Goal: Task Accomplishment & Management: Use online tool/utility

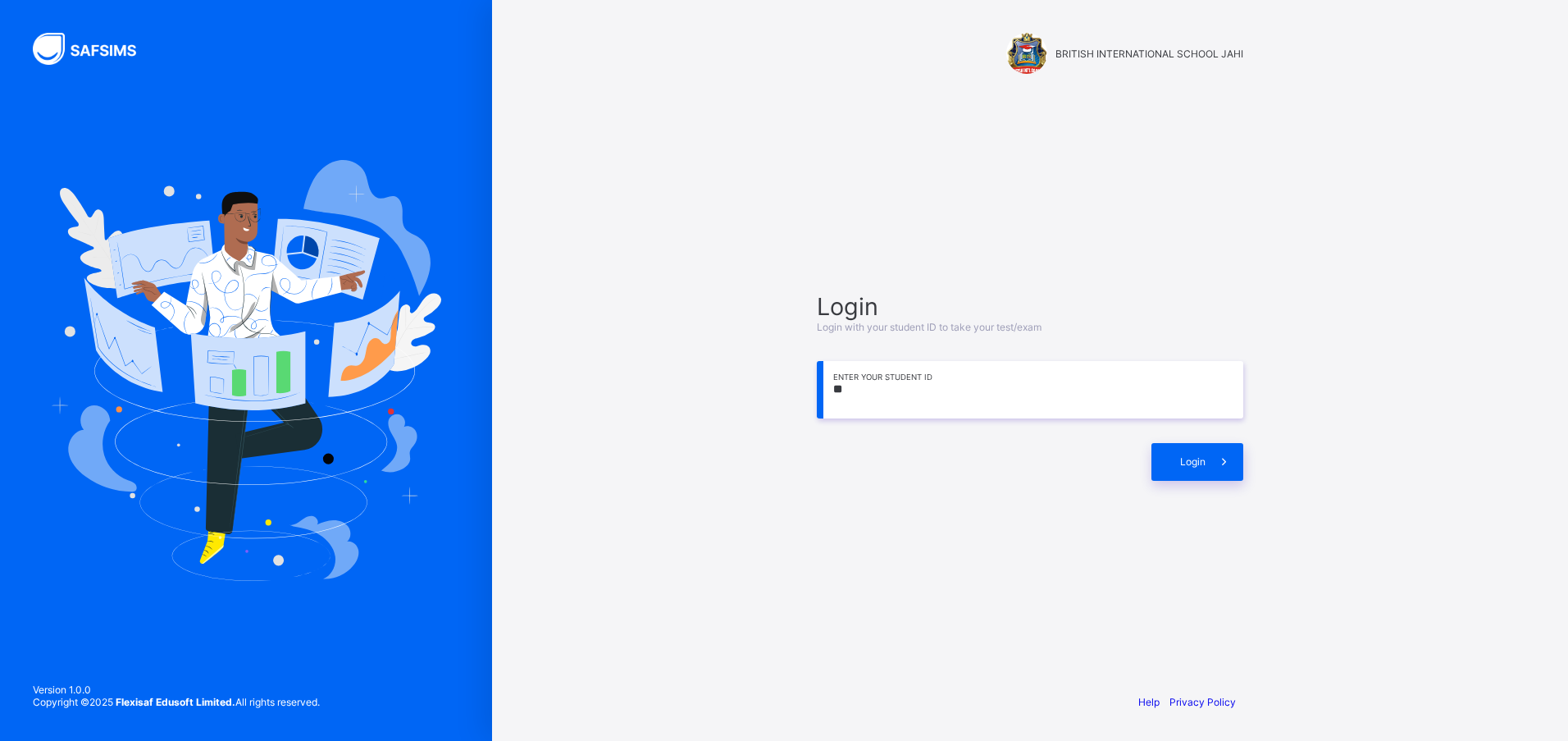
type input "*"
drag, startPoint x: 1239, startPoint y: 472, endPoint x: 1188, endPoint y: 388, distance: 98.3
click at [1237, 472] on span at bounding box center [1225, 462] width 38 height 38
click at [1239, 466] on span at bounding box center [1225, 462] width 38 height 38
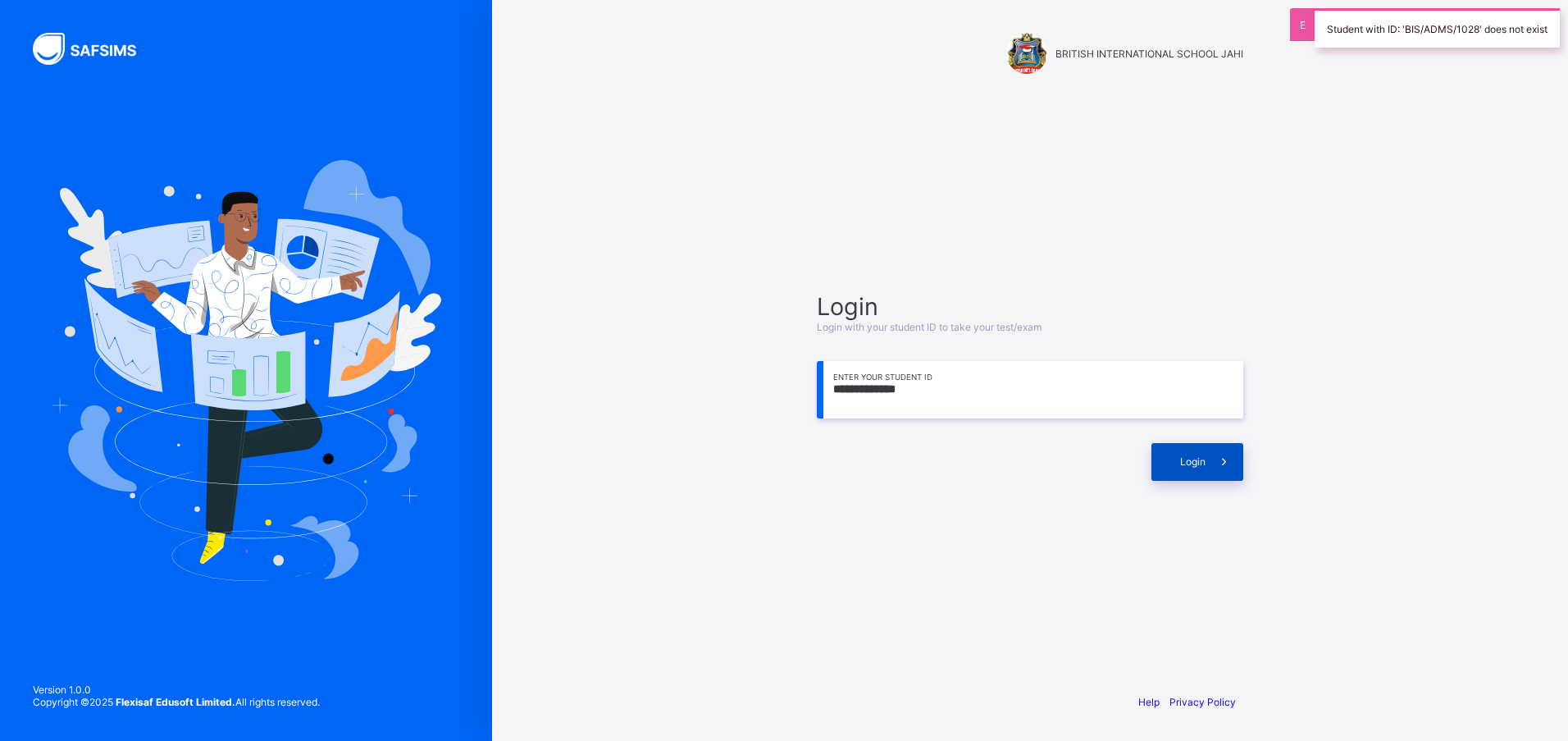
click at [1216, 453] on span at bounding box center [1225, 462] width 38 height 38
click at [1017, 372] on input "**********" at bounding box center [1030, 389] width 427 height 57
click at [1235, 462] on span at bounding box center [1225, 462] width 38 height 38
click at [1226, 412] on input "**********" at bounding box center [1030, 389] width 427 height 57
click at [1238, 476] on span at bounding box center [1225, 462] width 38 height 38
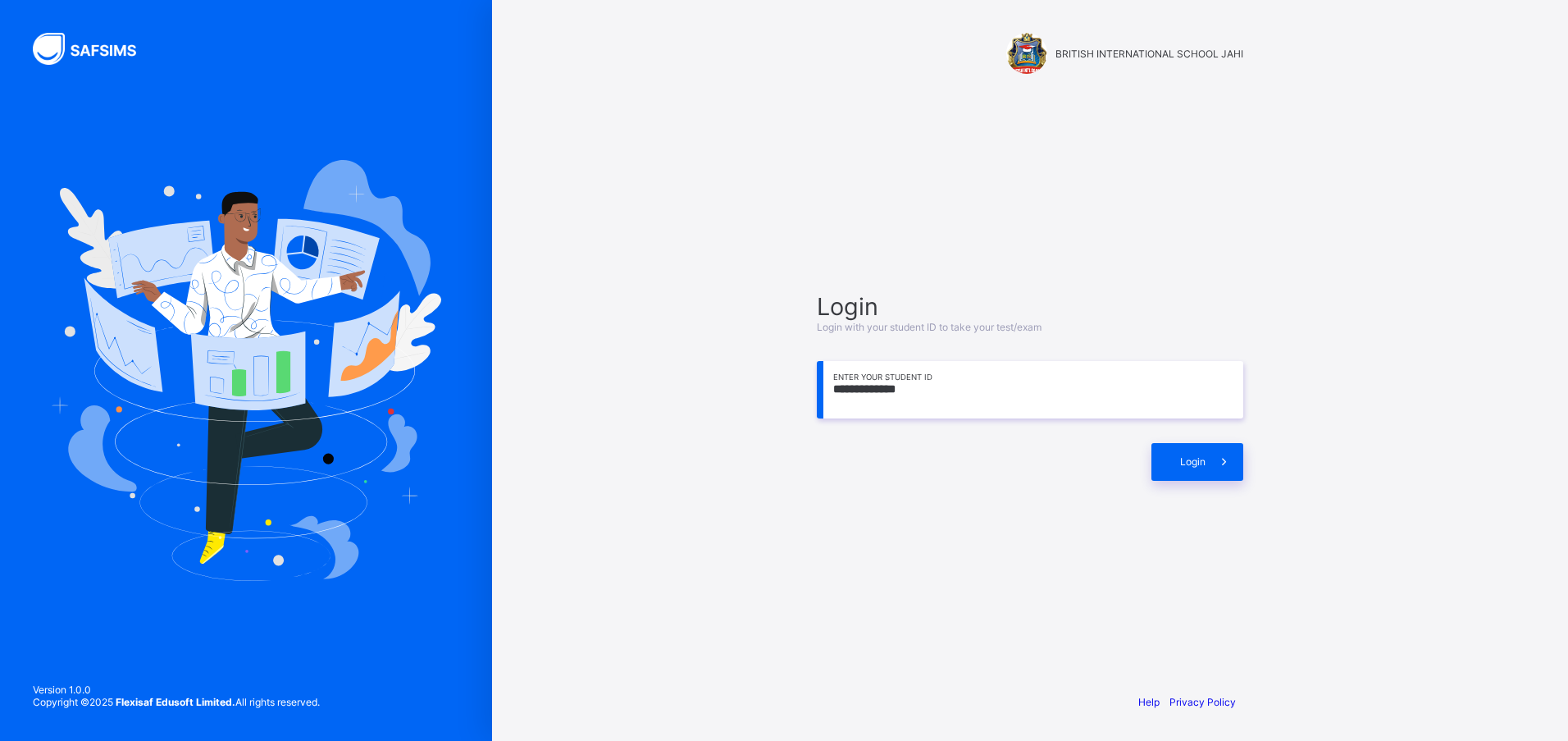
click at [975, 406] on input "**********" at bounding box center [1030, 389] width 427 height 57
click at [1195, 450] on div "Login" at bounding box center [1197, 462] width 92 height 38
drag, startPoint x: 1195, startPoint y: 450, endPoint x: 1140, endPoint y: 519, distance: 88.2
click at [1140, 519] on div "**********" at bounding box center [1030, 386] width 460 height 521
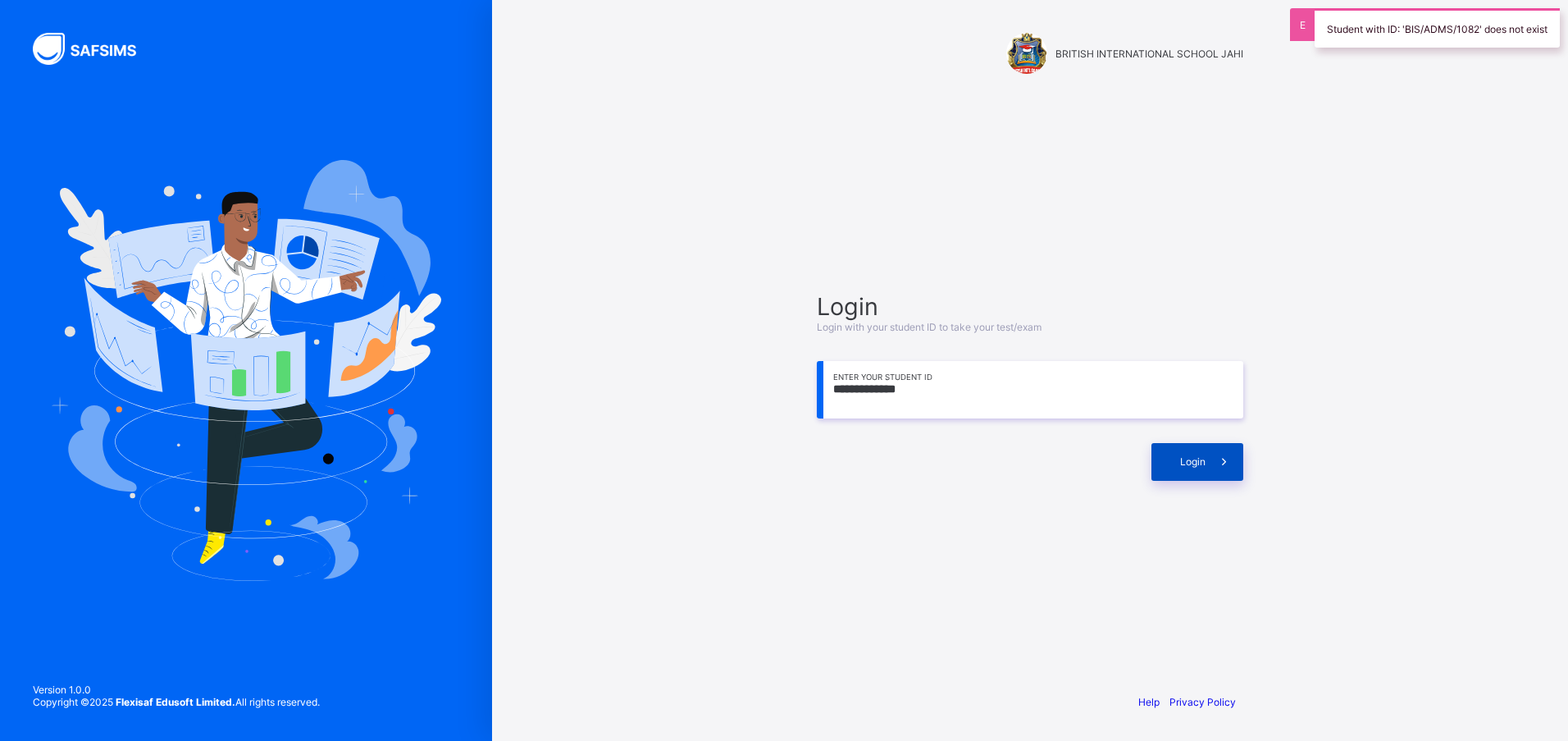
click at [1205, 469] on div "Login" at bounding box center [1197, 462] width 92 height 38
drag, startPoint x: 1001, startPoint y: 359, endPoint x: 997, endPoint y: 375, distance: 16.5
click at [999, 367] on div "**********" at bounding box center [1030, 387] width 427 height 189
click at [995, 379] on input "**********" at bounding box center [1030, 389] width 427 height 57
click at [1175, 406] on input "**********" at bounding box center [1030, 389] width 427 height 57
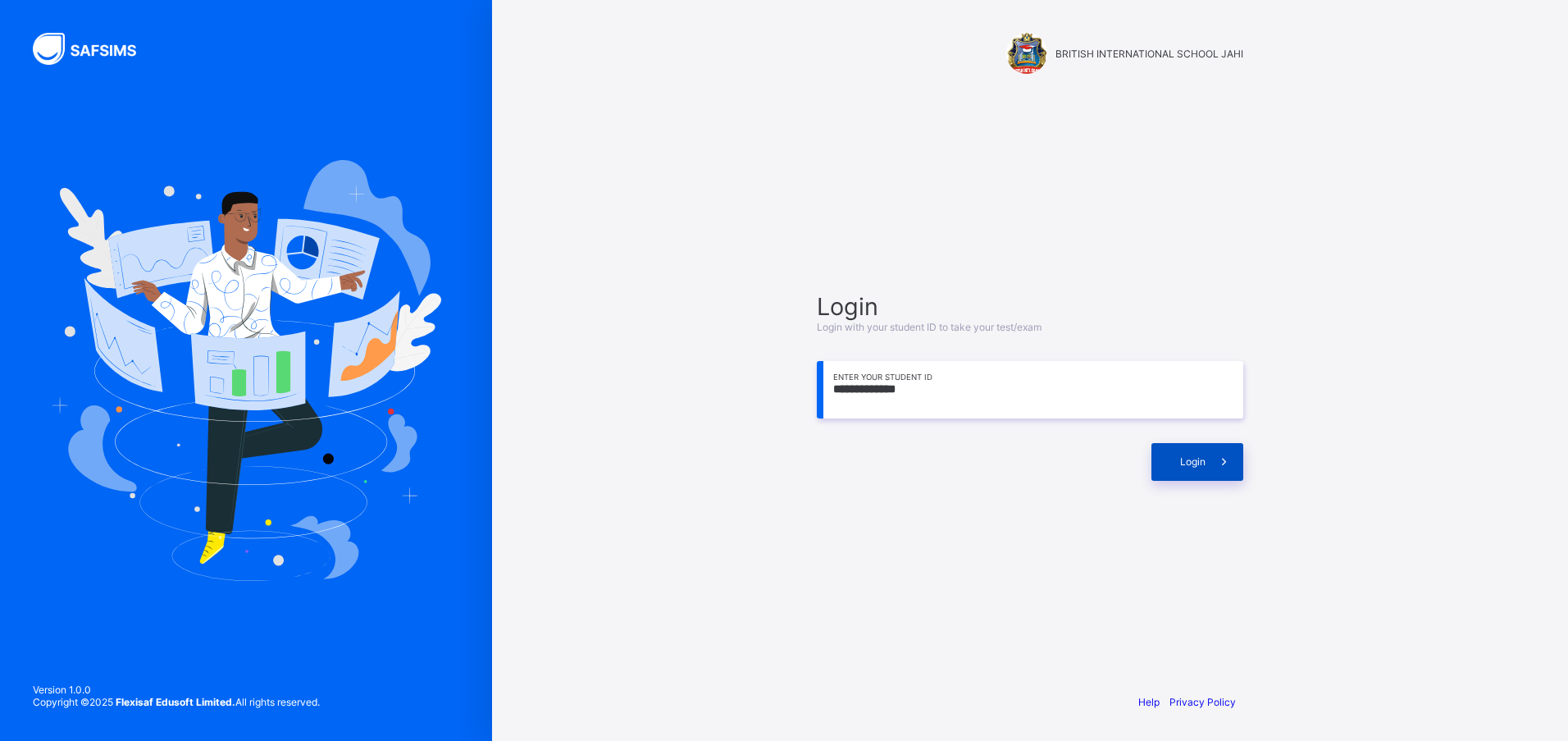
click at [1201, 460] on span "Login" at bounding box center [1193, 461] width 26 height 12
click at [1230, 455] on icon at bounding box center [1225, 461] width 24 height 24
click at [1103, 380] on input "**********" at bounding box center [1030, 389] width 427 height 57
click at [1212, 459] on span at bounding box center [1225, 462] width 38 height 38
click at [1211, 459] on span at bounding box center [1225, 462] width 38 height 38
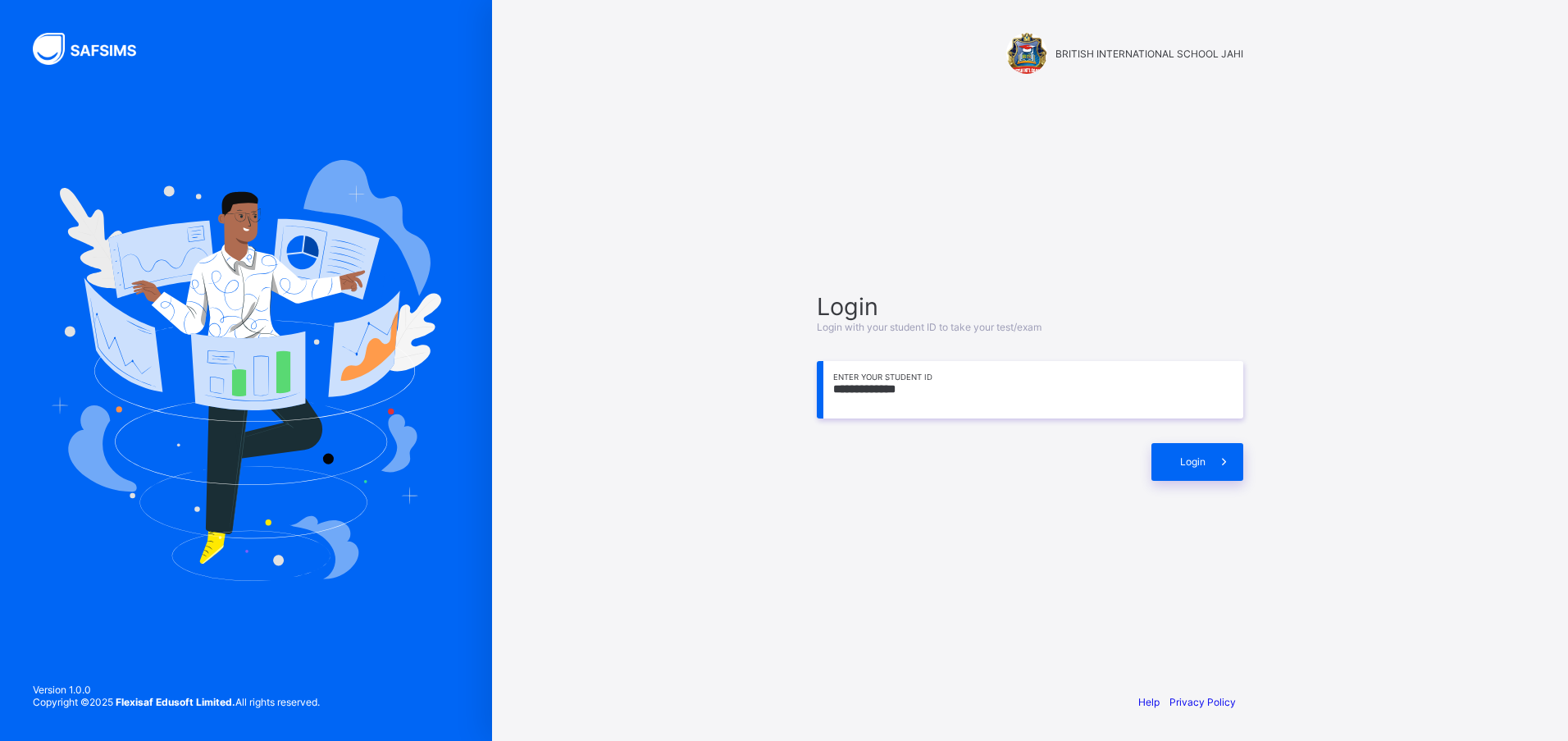
click at [982, 388] on input "**********" at bounding box center [1030, 389] width 427 height 57
click at [1229, 450] on span at bounding box center [1225, 462] width 38 height 38
click at [1164, 370] on input "**********" at bounding box center [1030, 389] width 427 height 57
click at [1217, 470] on span at bounding box center [1225, 462] width 38 height 38
click at [1217, 470] on div "Login" at bounding box center [1197, 462] width 92 height 38
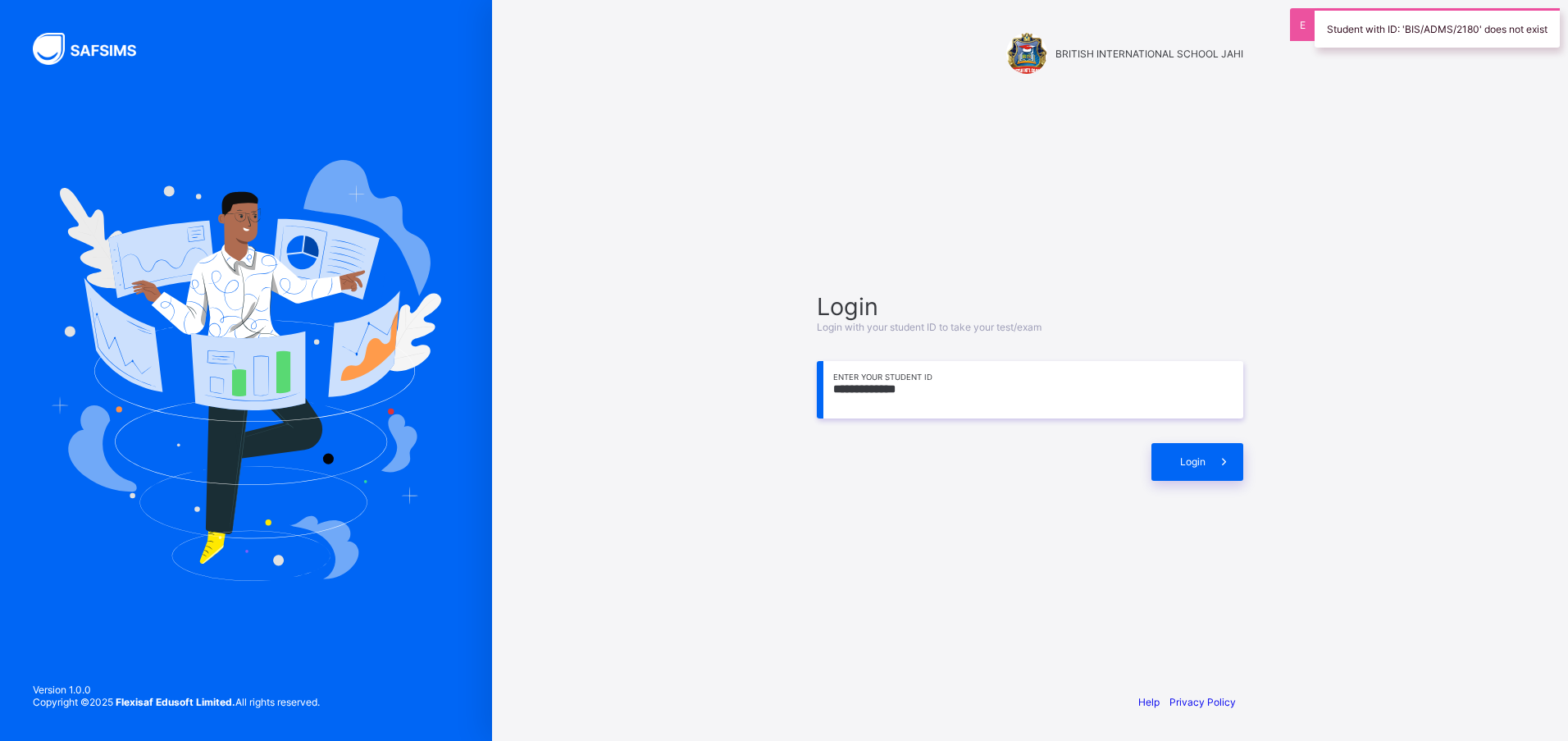
click at [958, 378] on input "**********" at bounding box center [1030, 389] width 427 height 57
click at [1241, 452] on span at bounding box center [1225, 462] width 38 height 38
click at [937, 407] on input "**********" at bounding box center [1030, 389] width 427 height 57
type input "**********"
click at [1212, 475] on span at bounding box center [1225, 462] width 38 height 38
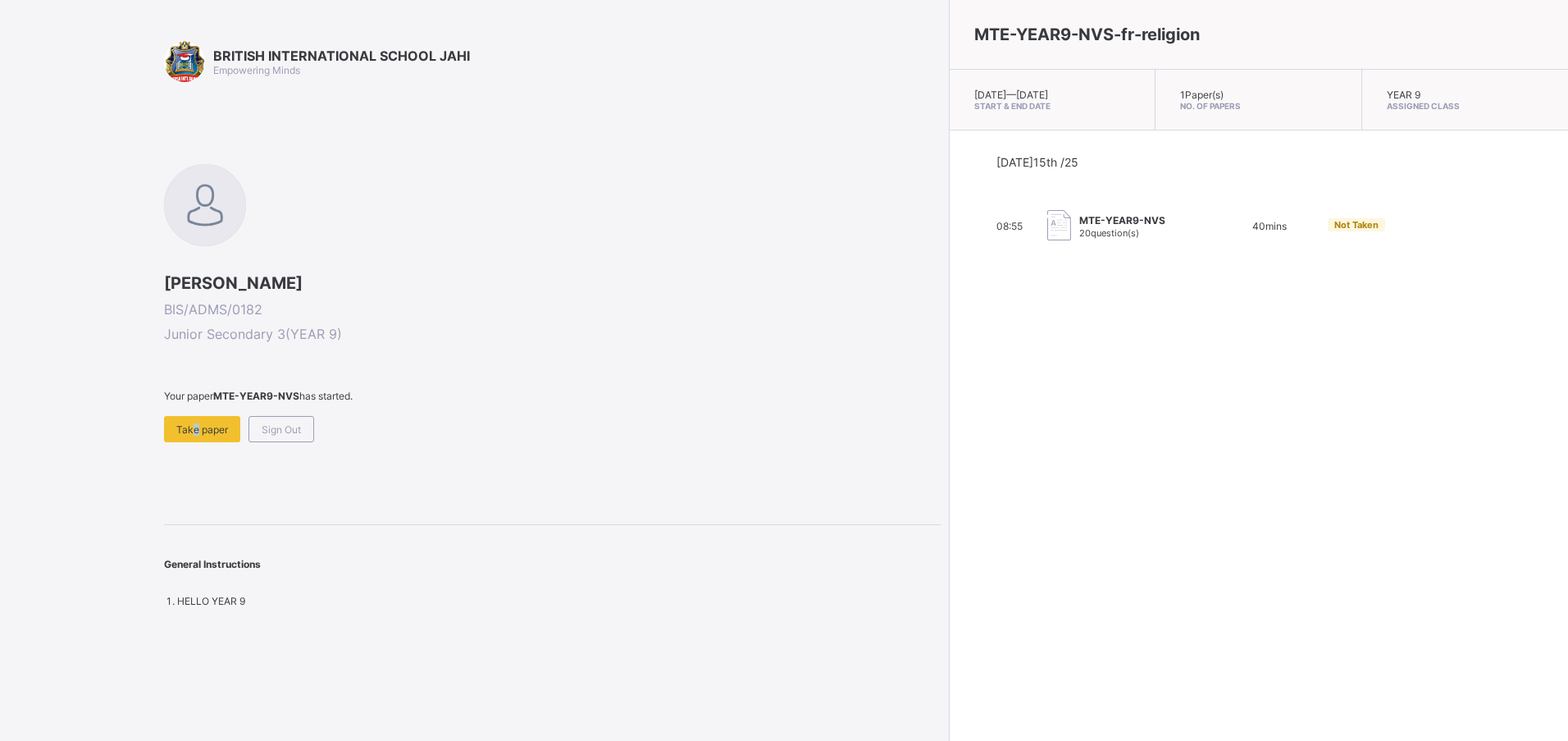
click at [190, 423] on div "Take paper" at bounding box center [201, 429] width 76 height 27
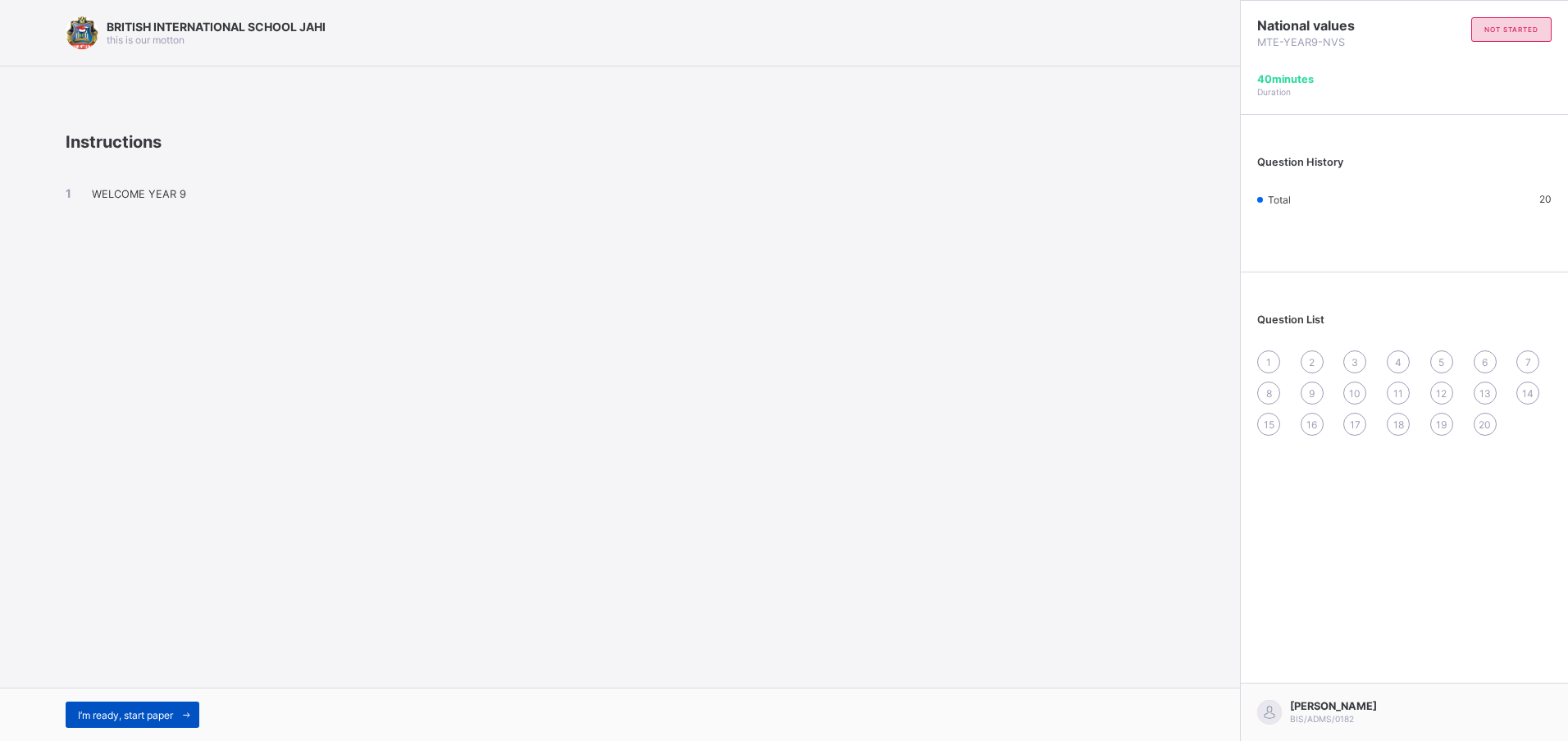
click at [144, 725] on div "I’m ready, start paper" at bounding box center [133, 714] width 134 height 27
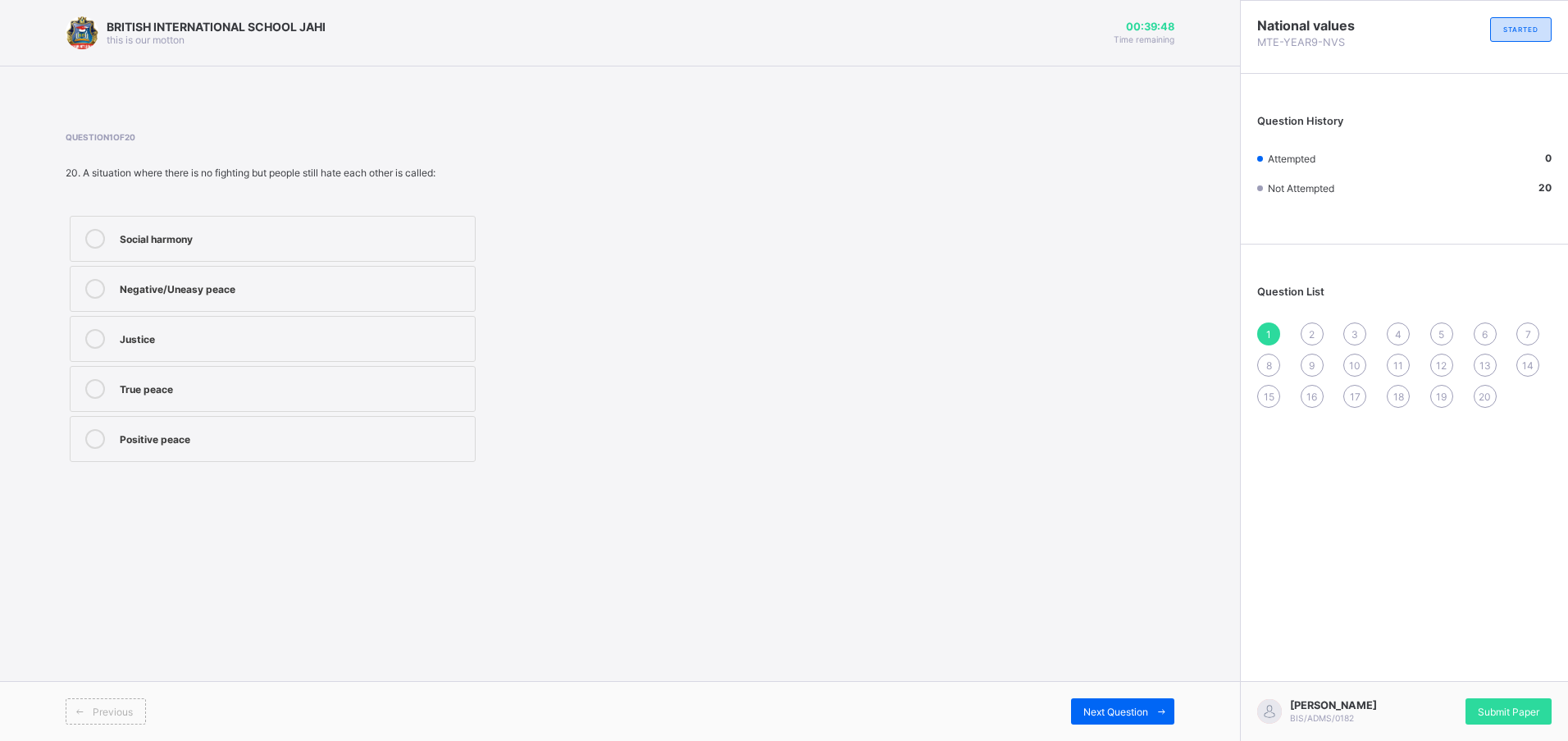
drag, startPoint x: 424, startPoint y: 269, endPoint x: 424, endPoint y: 298, distance: 29.0
click at [424, 291] on label "Negative/Uneasy peace" at bounding box center [273, 289] width 406 height 46
click at [1306, 334] on div "2" at bounding box center [1313, 334] width 23 height 23
click at [141, 390] on div "Delay democracy" at bounding box center [293, 387] width 347 height 16
click at [144, 449] on label "Elect representatives" at bounding box center [273, 439] width 406 height 46
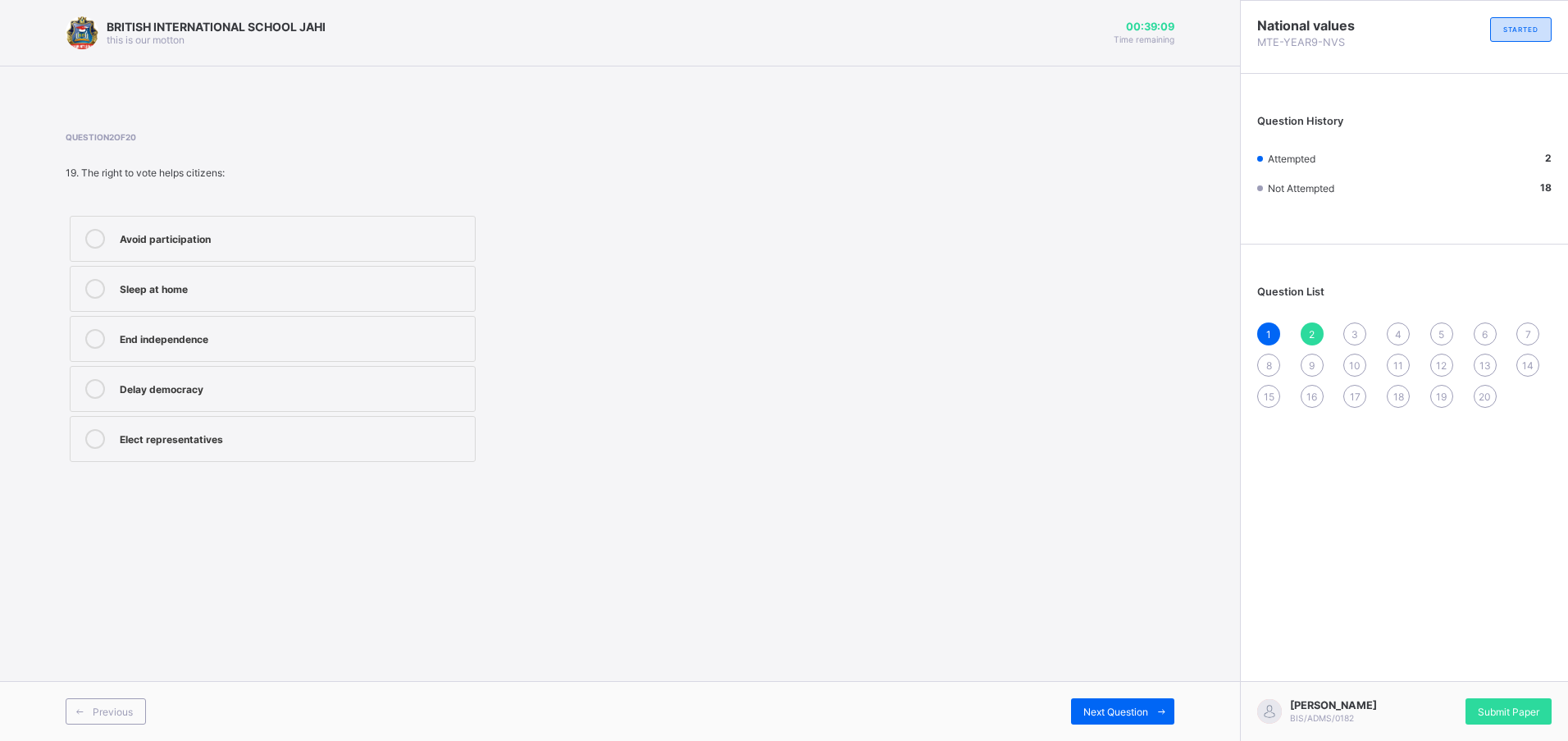
click at [1346, 340] on div "3" at bounding box center [1355, 334] width 23 height 23
click at [239, 437] on div "Avoiding violence" at bounding box center [293, 437] width 347 height 16
click at [267, 430] on label "Avoiding violence" at bounding box center [273, 439] width 406 height 46
click at [266, 404] on label "Spreading rumors" at bounding box center [273, 389] width 406 height 46
click at [1403, 333] on div "4" at bounding box center [1398, 334] width 23 height 23
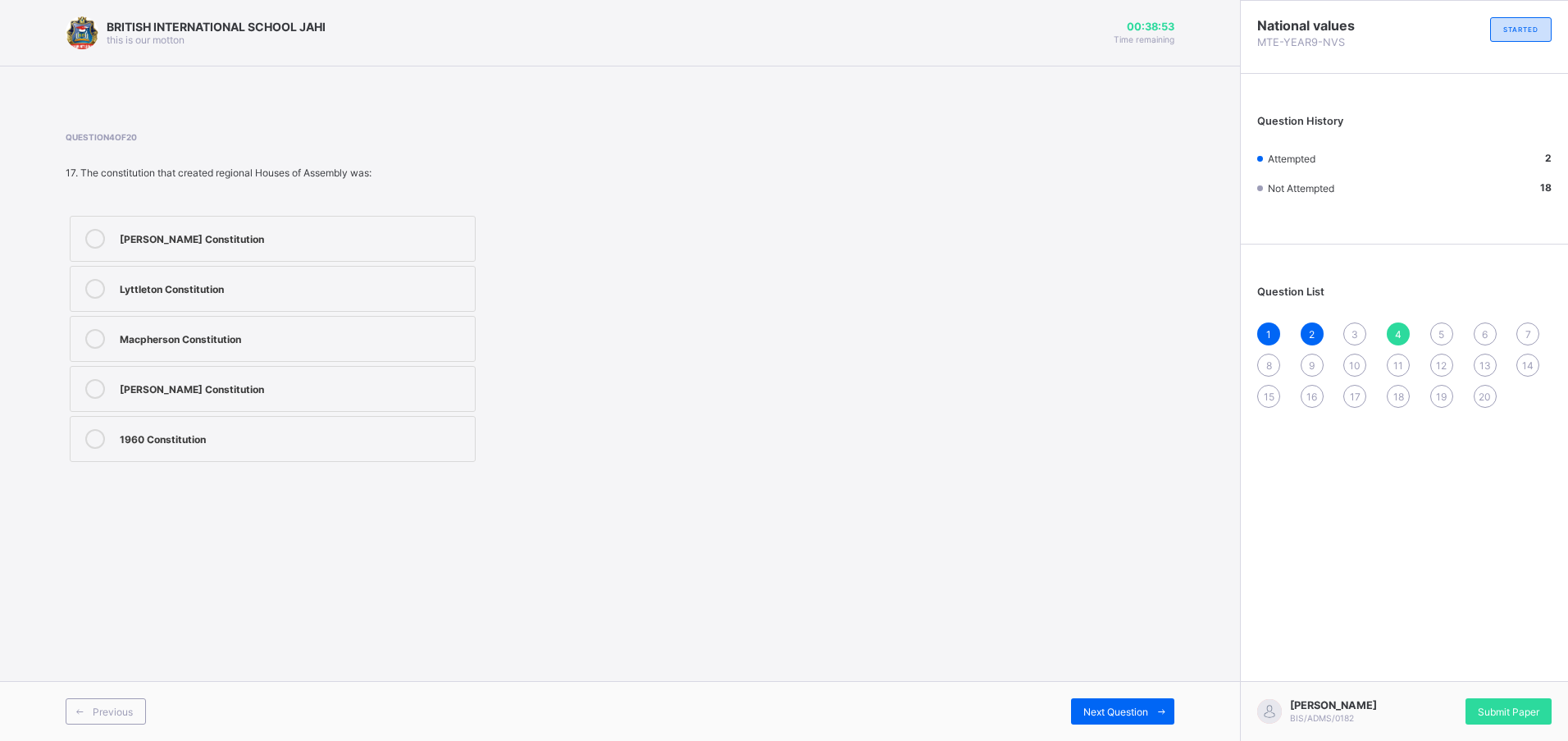
click at [1343, 334] on div "3" at bounding box center [1355, 334] width 23 height 23
click at [133, 392] on div "Spreading rumors" at bounding box center [293, 387] width 347 height 16
click at [1392, 332] on div "4" at bounding box center [1398, 334] width 23 height 23
drag, startPoint x: 283, startPoint y: 325, endPoint x: 303, endPoint y: 351, distance: 32.8
click at [303, 351] on label "Macpherson Constitution" at bounding box center [273, 339] width 406 height 46
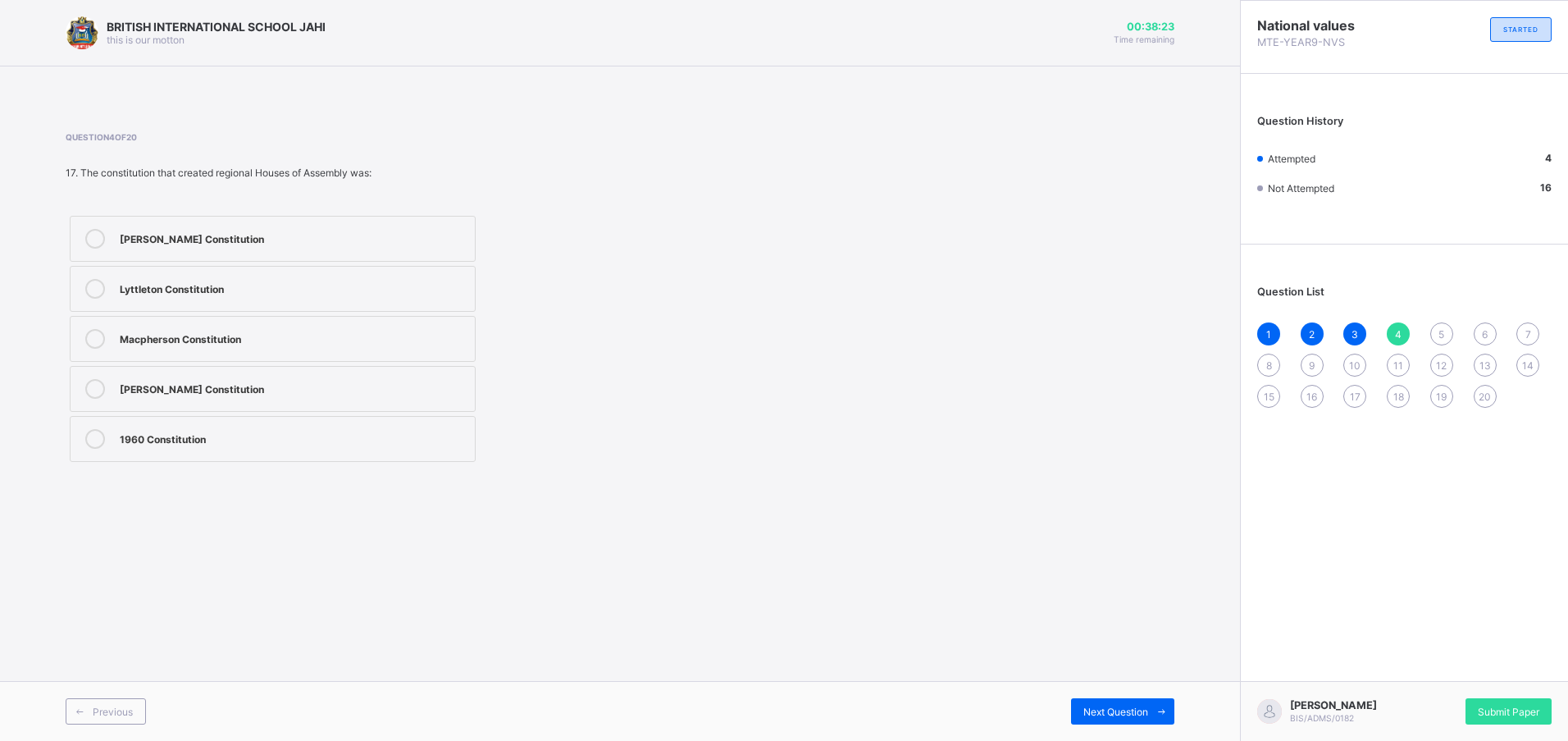
click at [1439, 334] on span "5" at bounding box center [1441, 334] width 6 height 12
click at [183, 226] on label "1946" at bounding box center [273, 239] width 406 height 46
click at [1482, 337] on span "6" at bounding box center [1485, 334] width 6 height 12
click at [169, 300] on label "It ensures laws reflect the people’s needs" at bounding box center [273, 289] width 406 height 46
click at [1526, 330] on span "7" at bounding box center [1529, 334] width 6 height 12
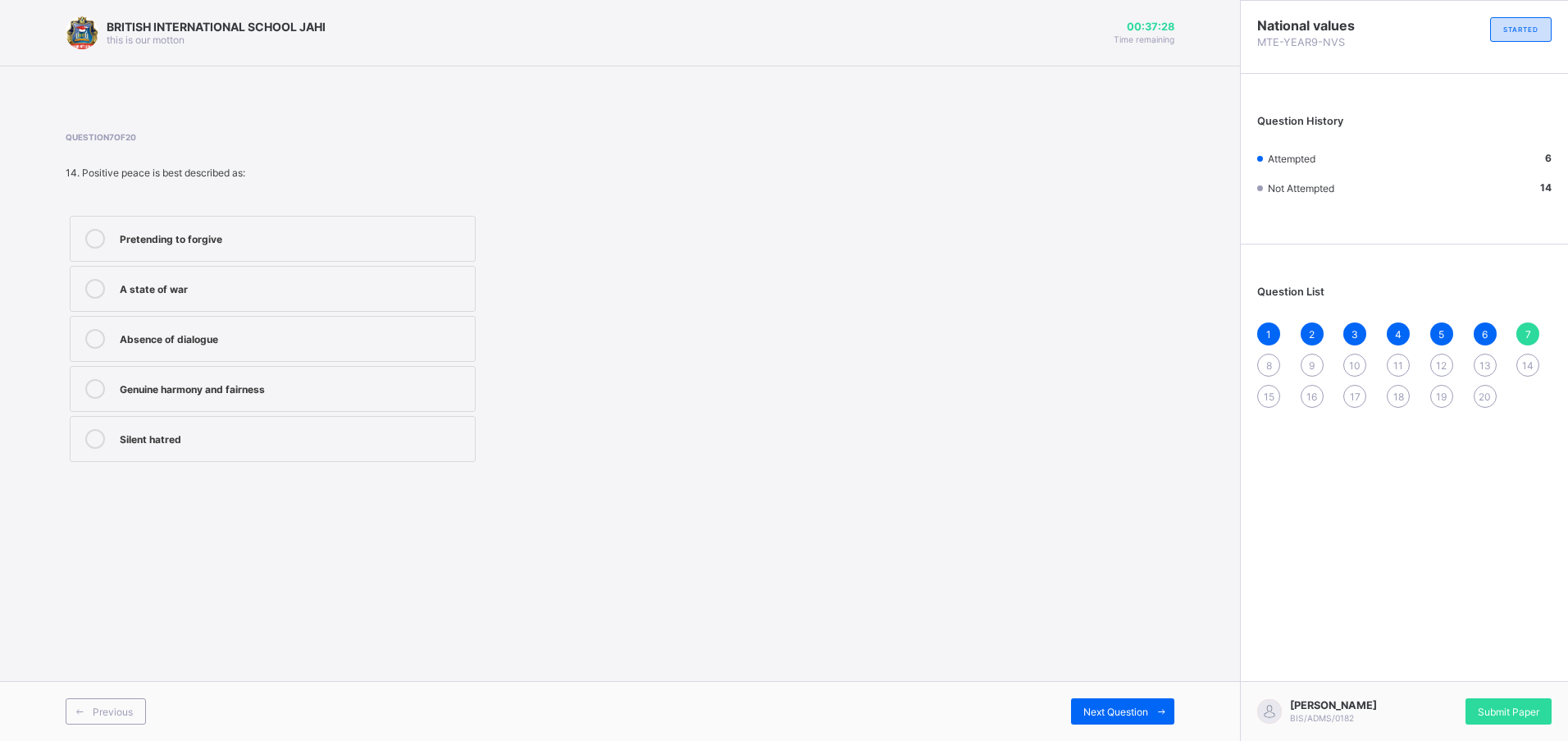
click at [258, 393] on div "Genuine harmony and fairness" at bounding box center [293, 387] width 347 height 16
click at [1275, 355] on div "8" at bounding box center [1269, 364] width 23 height 23
click at [171, 238] on div "1951" at bounding box center [293, 237] width 347 height 16
click at [1317, 370] on div "9" at bounding box center [1313, 364] width 23 height 23
click at [1528, 337] on span "7" at bounding box center [1529, 334] width 6 height 12
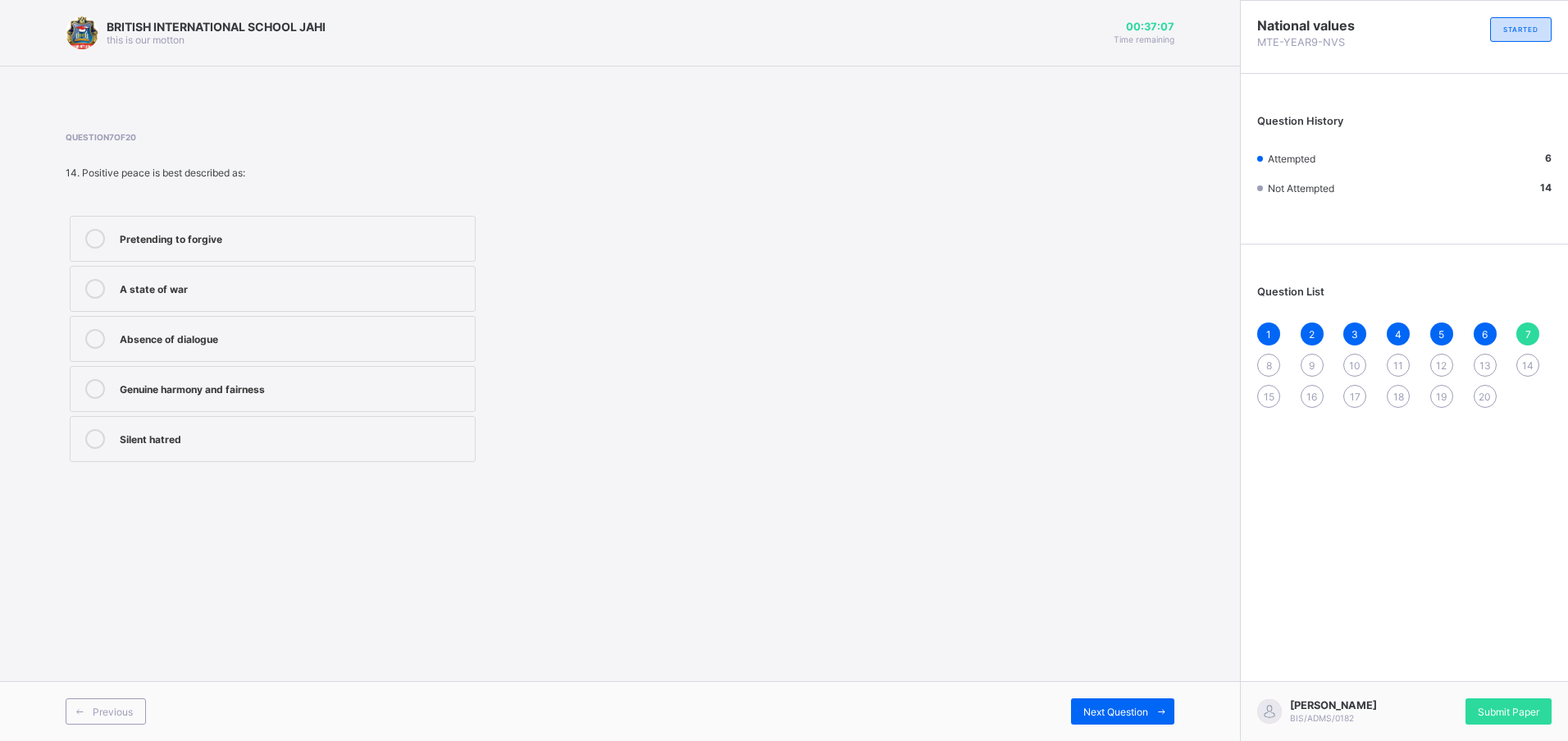
click at [334, 394] on div "Genuine harmony and fairness" at bounding box center [293, 387] width 347 height 16
click at [1265, 368] on div "8" at bounding box center [1269, 364] width 23 height 23
click at [181, 243] on div "1951" at bounding box center [293, 237] width 347 height 16
click at [1307, 361] on div "9" at bounding box center [1313, 364] width 23 height 23
click at [1274, 369] on div "8" at bounding box center [1269, 364] width 23 height 23
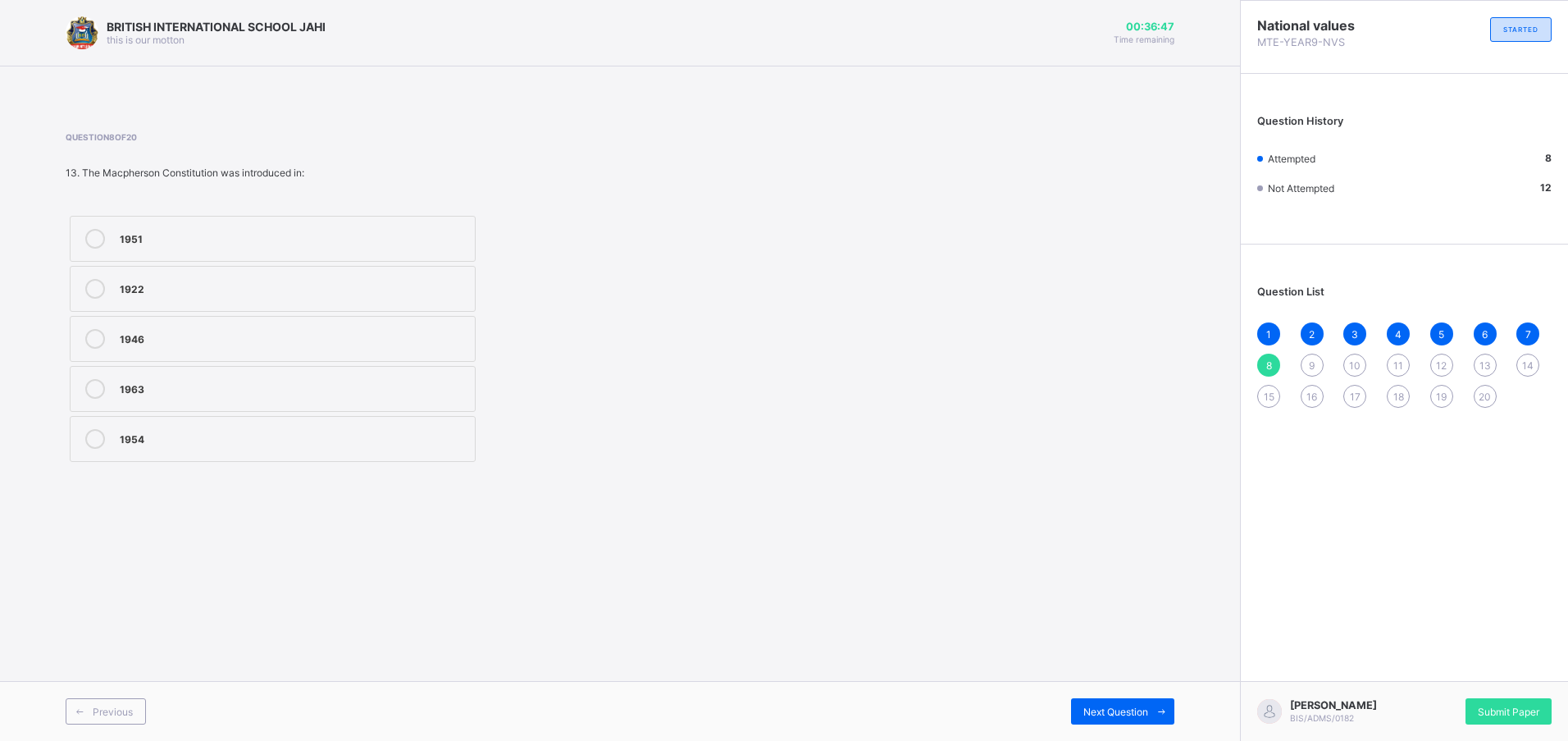
click at [474, 244] on label "1951" at bounding box center [273, 239] width 406 height 46
click at [1305, 368] on div "9" at bounding box center [1313, 364] width 23 height 23
click at [241, 391] on div "A state of calmness and harmony" at bounding box center [293, 387] width 347 height 16
click at [1358, 360] on span "10" at bounding box center [1355, 365] width 11 height 12
click at [1317, 370] on div "9" at bounding box center [1313, 364] width 23 height 23
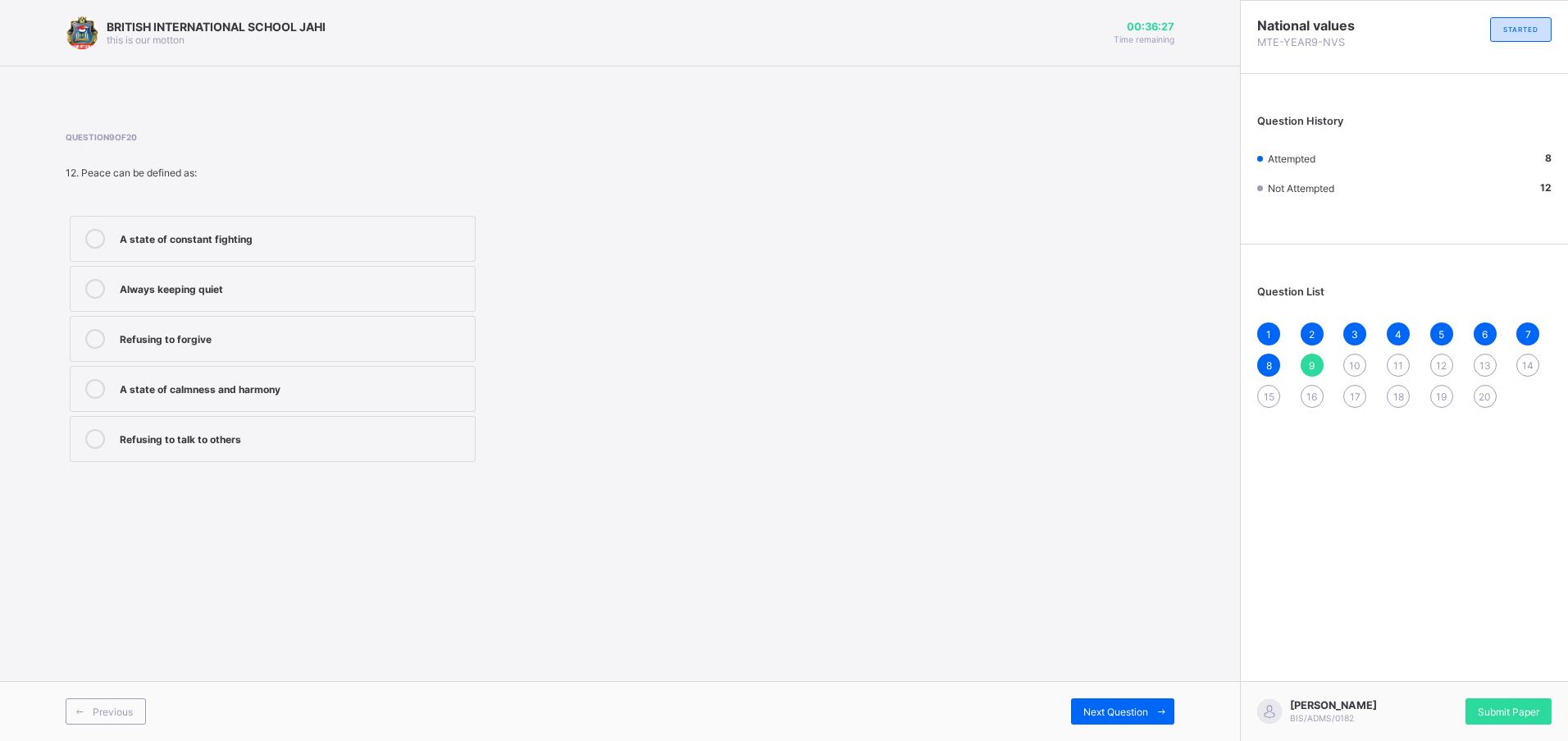
click at [471, 399] on label "A state of calmness and harmony" at bounding box center [273, 389] width 406 height 46
click at [1350, 365] on span "10" at bounding box center [1355, 365] width 11 height 12
click at [191, 379] on div "Richards Constitution" at bounding box center [293, 387] width 347 height 16
click at [1393, 368] on div "11" at bounding box center [1398, 364] width 23 height 23
click at [1365, 377] on div "1 2 3 4 5 6 7 8 9 10 11 12 13 14 15 16 17 18 19 20" at bounding box center [1405, 365] width 295 height 86
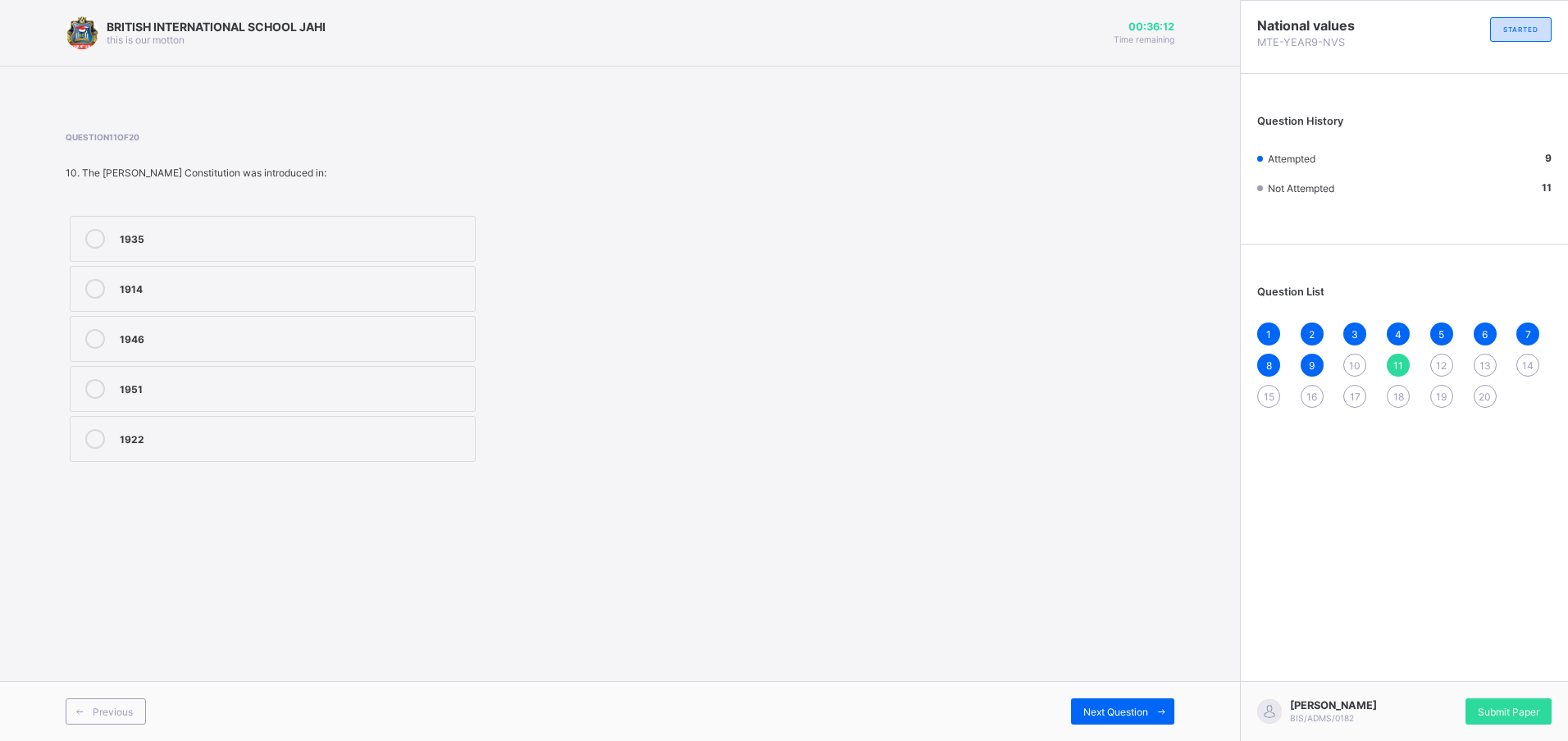
click at [1359, 361] on span "10" at bounding box center [1355, 365] width 11 height 12
click at [412, 405] on label "Richards Constitution" at bounding box center [273, 389] width 406 height 46
click at [1391, 368] on div "11" at bounding box center [1398, 364] width 23 height 23
click at [165, 428] on label "1922" at bounding box center [273, 439] width 406 height 46
click at [1441, 364] on span "12" at bounding box center [1441, 365] width 10 height 12
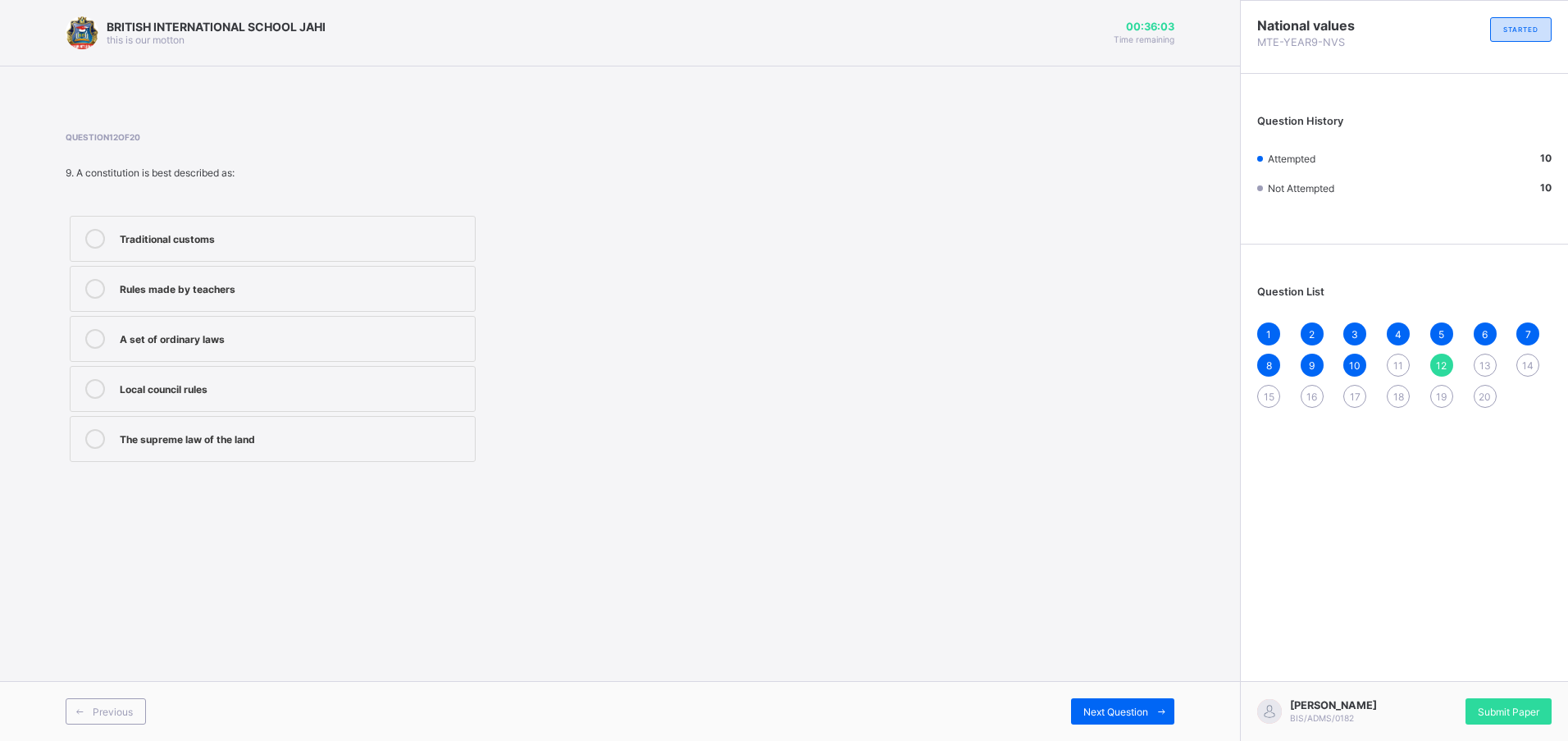
click at [1394, 372] on div "11" at bounding box center [1398, 364] width 23 height 23
click at [454, 437] on div "1922" at bounding box center [293, 437] width 347 height 16
click at [1445, 358] on div "12" at bounding box center [1442, 364] width 23 height 23
click at [1400, 361] on span "11" at bounding box center [1398, 365] width 9 height 12
click at [1445, 370] on span "12" at bounding box center [1441, 365] width 10 height 12
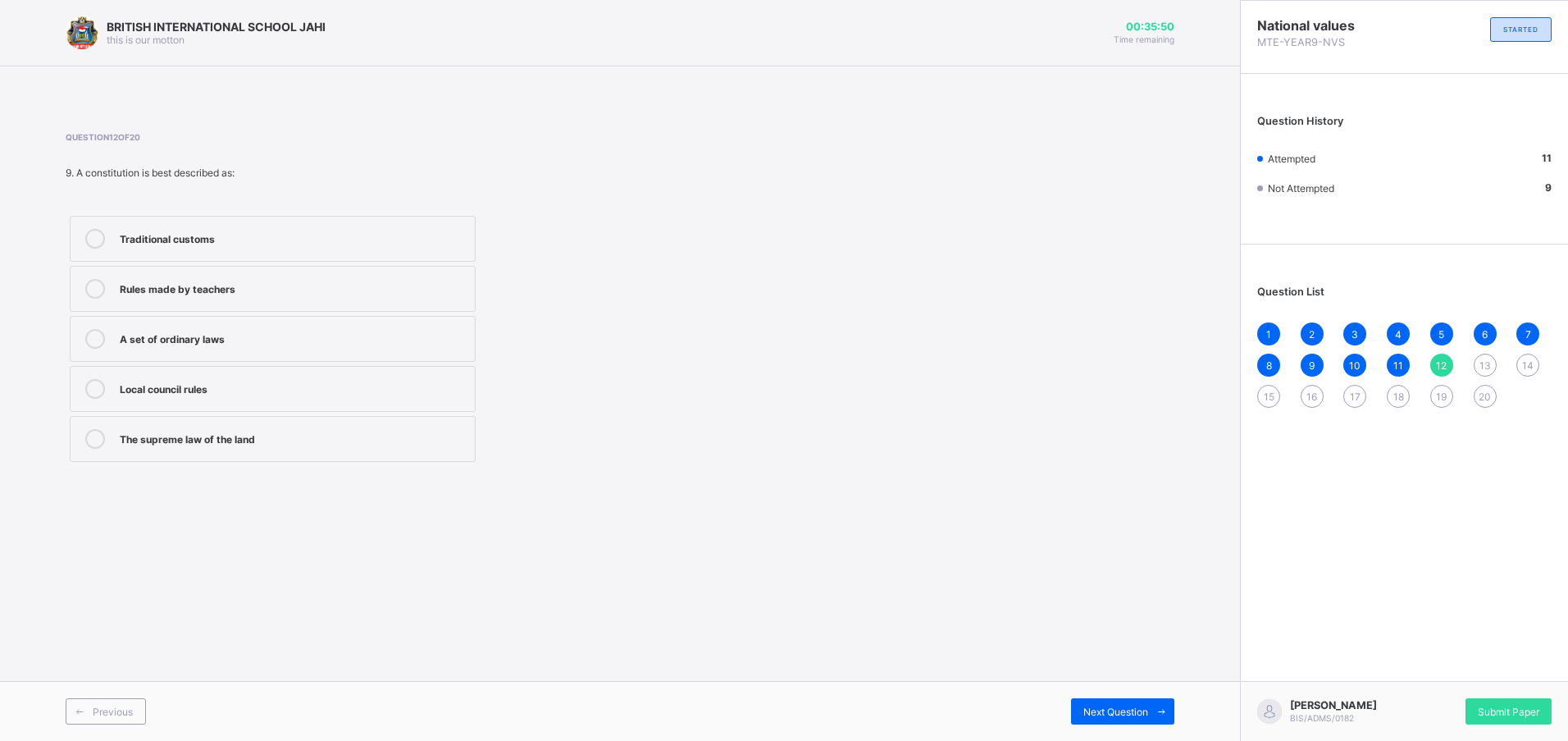
click at [243, 452] on label "The supreme law of the land" at bounding box center [273, 439] width 406 height 46
click at [1495, 362] on div "13" at bounding box center [1485, 364] width 23 height 23
click at [286, 238] on div "Lyttleton Constitution" at bounding box center [293, 237] width 347 height 16
click at [1530, 371] on div "14" at bounding box center [1528, 364] width 23 height 23
click at [1481, 370] on span "13" at bounding box center [1485, 365] width 11 height 12
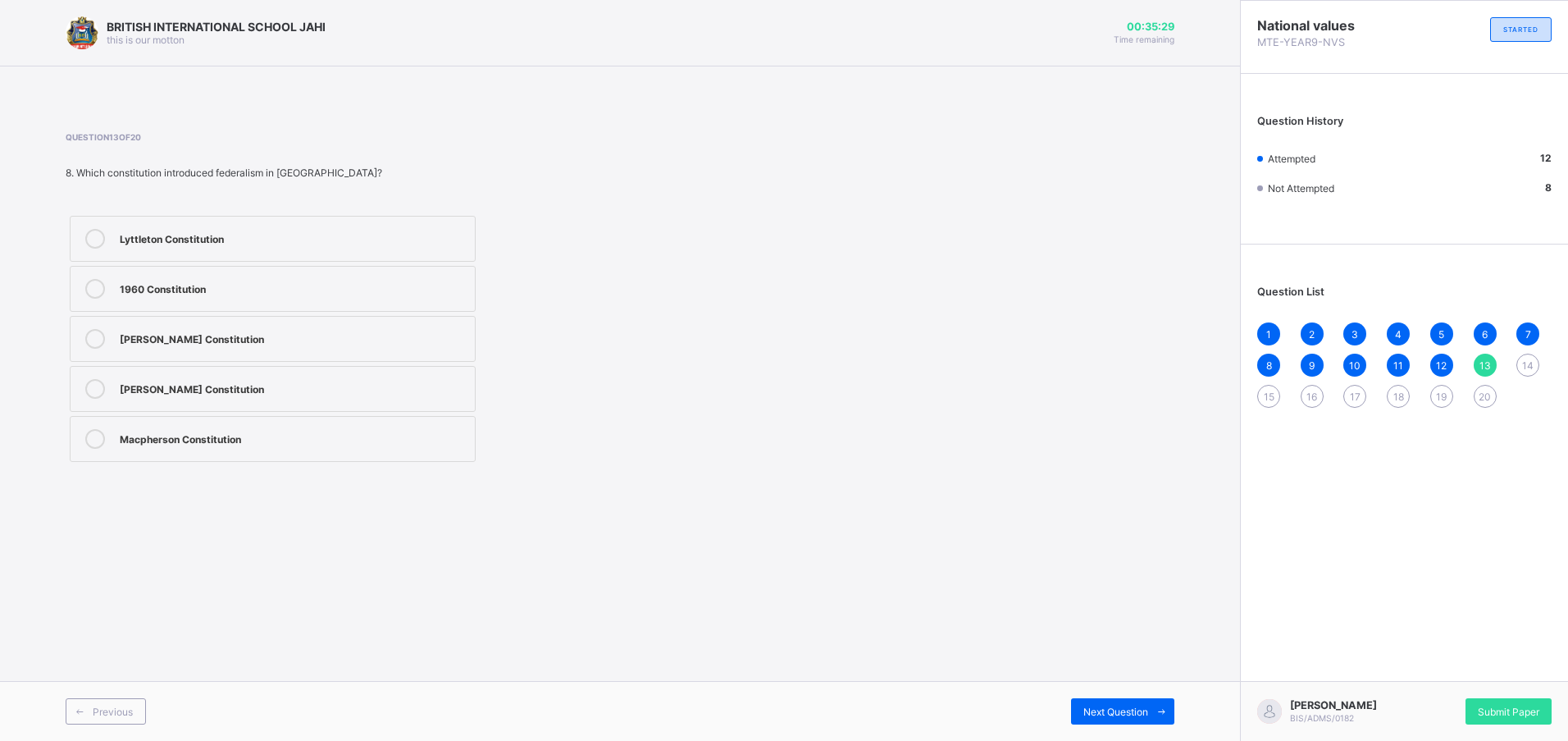
click at [318, 240] on div "Lyttleton Constitution" at bounding box center [293, 237] width 347 height 16
click at [1511, 359] on div "1 2 3 4 5 6 7 8 9 10 11 12 13 14 15 16 17 18 19 20" at bounding box center [1405, 365] width 295 height 86
click at [1527, 353] on div "1 2 3 4 5 6 7 8 9 10 11 12 13 14 15 16 17 18 19 20" at bounding box center [1405, 365] width 295 height 86
click at [1530, 360] on span "14" at bounding box center [1528, 365] width 11 height 12
click at [1486, 371] on div "13" at bounding box center [1485, 364] width 23 height 23
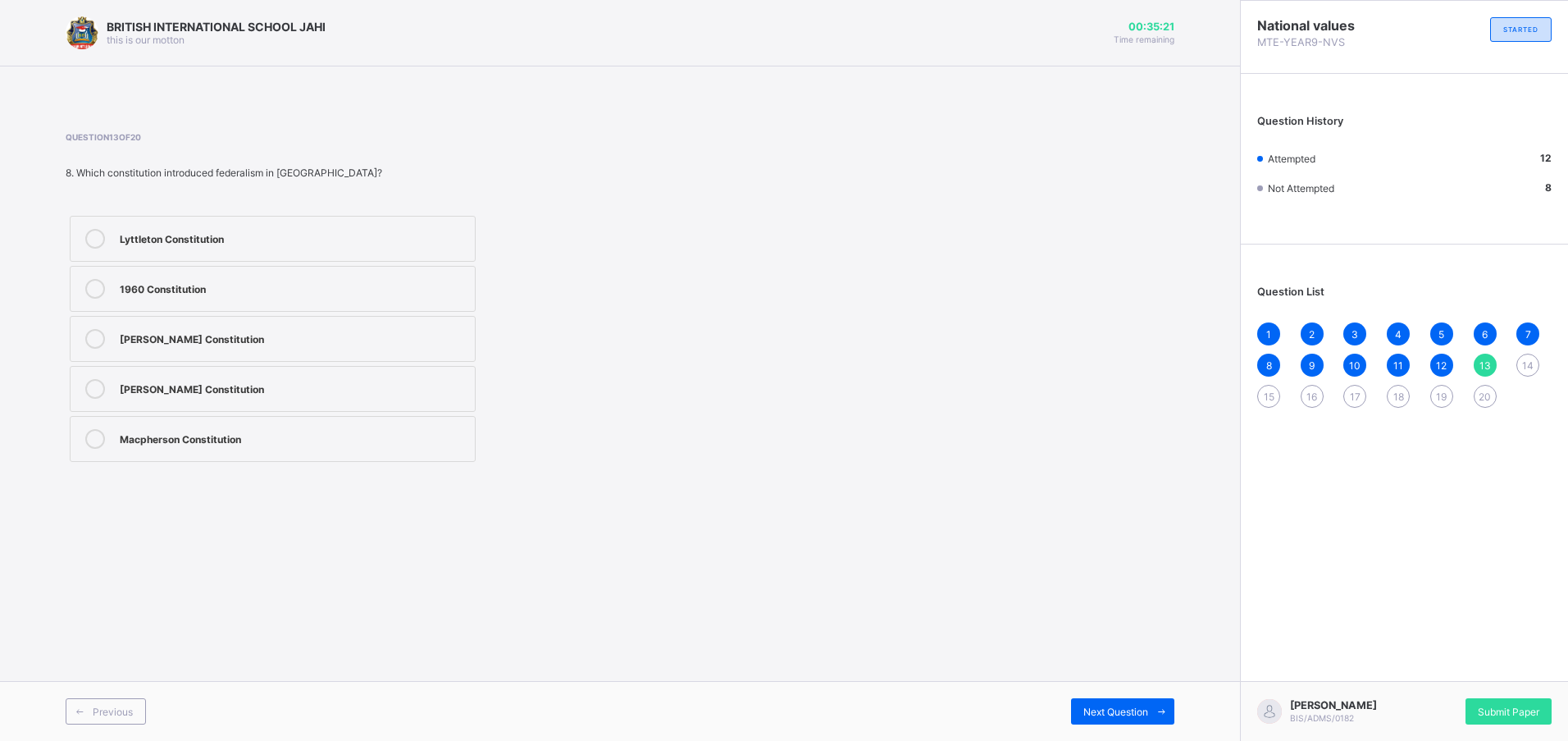
click at [357, 238] on div "Lyttleton Constitution" at bounding box center [293, 237] width 347 height 16
click at [1526, 364] on span "14" at bounding box center [1528, 365] width 11 height 12
click at [272, 296] on div "Protects rights of citizens" at bounding box center [293, 288] width 347 height 20
click at [1257, 397] on div "Question List 1 2 3 4 5 6 7 8 9 10 11 12 13 14 15 16 17 18 19 20" at bounding box center [1405, 339] width 327 height 172
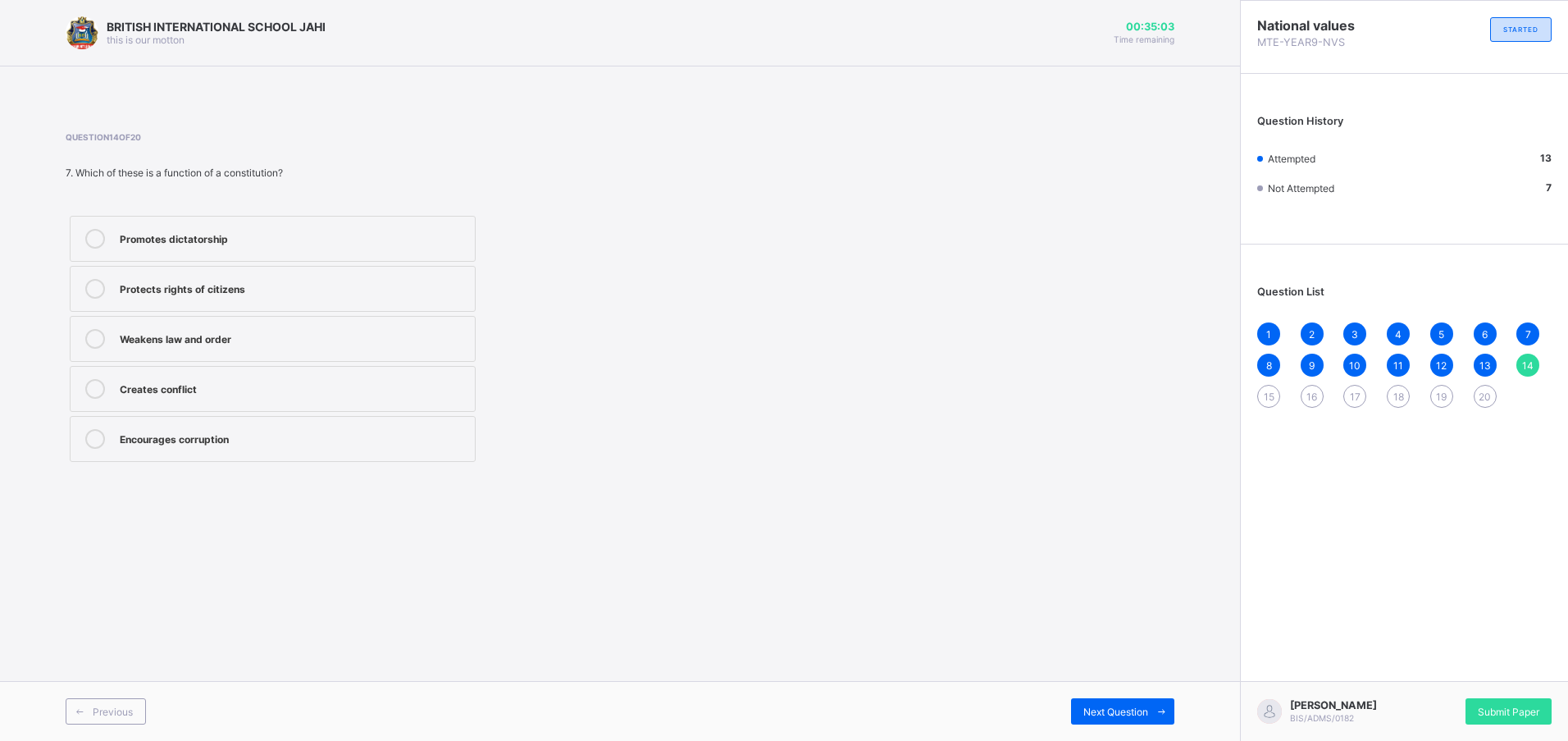
click at [1265, 400] on span "15" at bounding box center [1270, 396] width 10 height 12
click at [1531, 364] on span "14" at bounding box center [1528, 365] width 11 height 12
click at [303, 310] on label "Protects rights of citizens" at bounding box center [273, 289] width 406 height 46
click at [1269, 393] on span "15" at bounding box center [1270, 396] width 10 height 12
click at [1517, 376] on div "1 2 3 4 5 6 7 8 9 10 11 12 13 14 15 16 17 18 19 20" at bounding box center [1405, 365] width 295 height 86
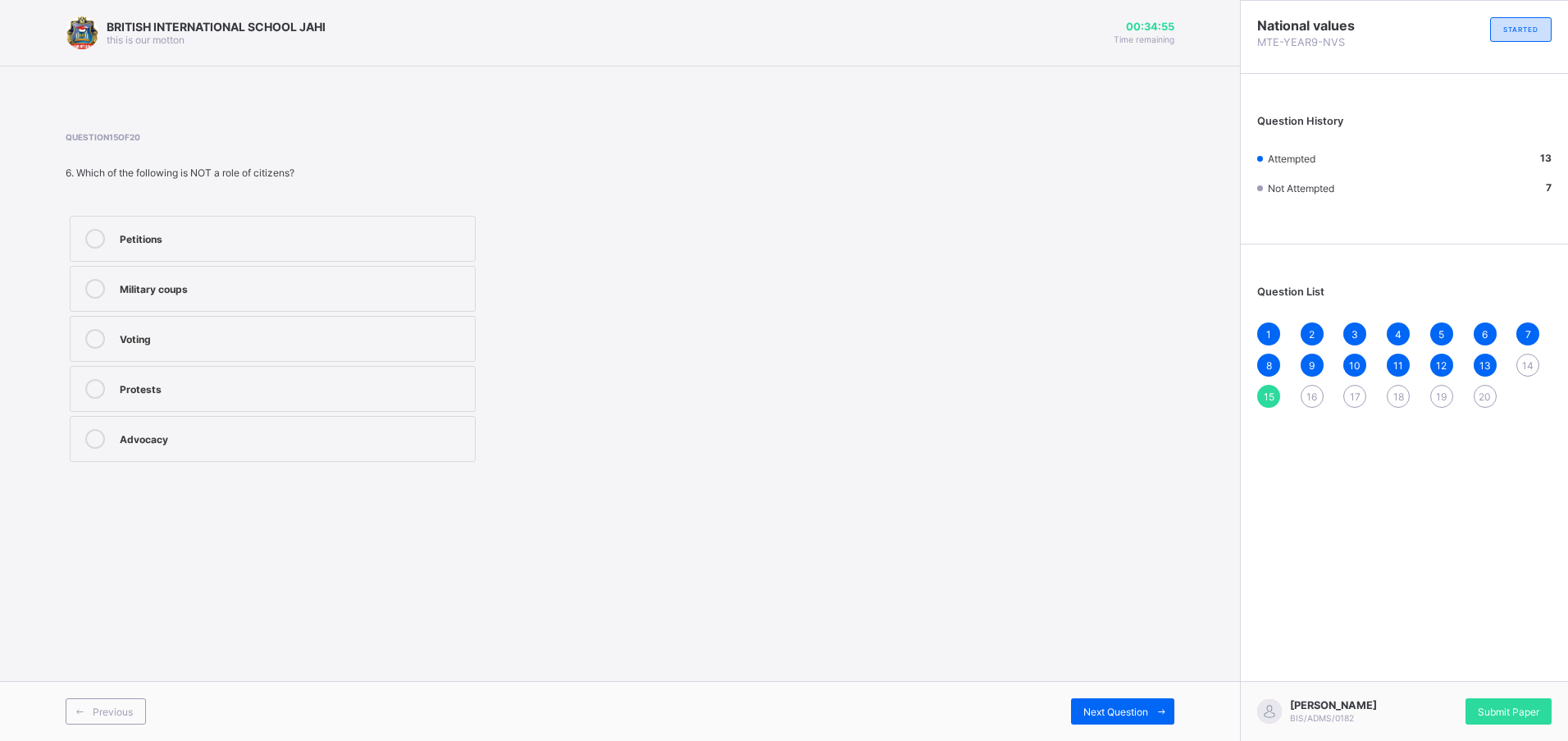
click at [1529, 368] on span "14" at bounding box center [1528, 365] width 11 height 12
click at [819, 173] on div "Question 14 of 20 7. Which of these is a function of a constitution? Promotes d…" at bounding box center [621, 298] width 1109 height 334
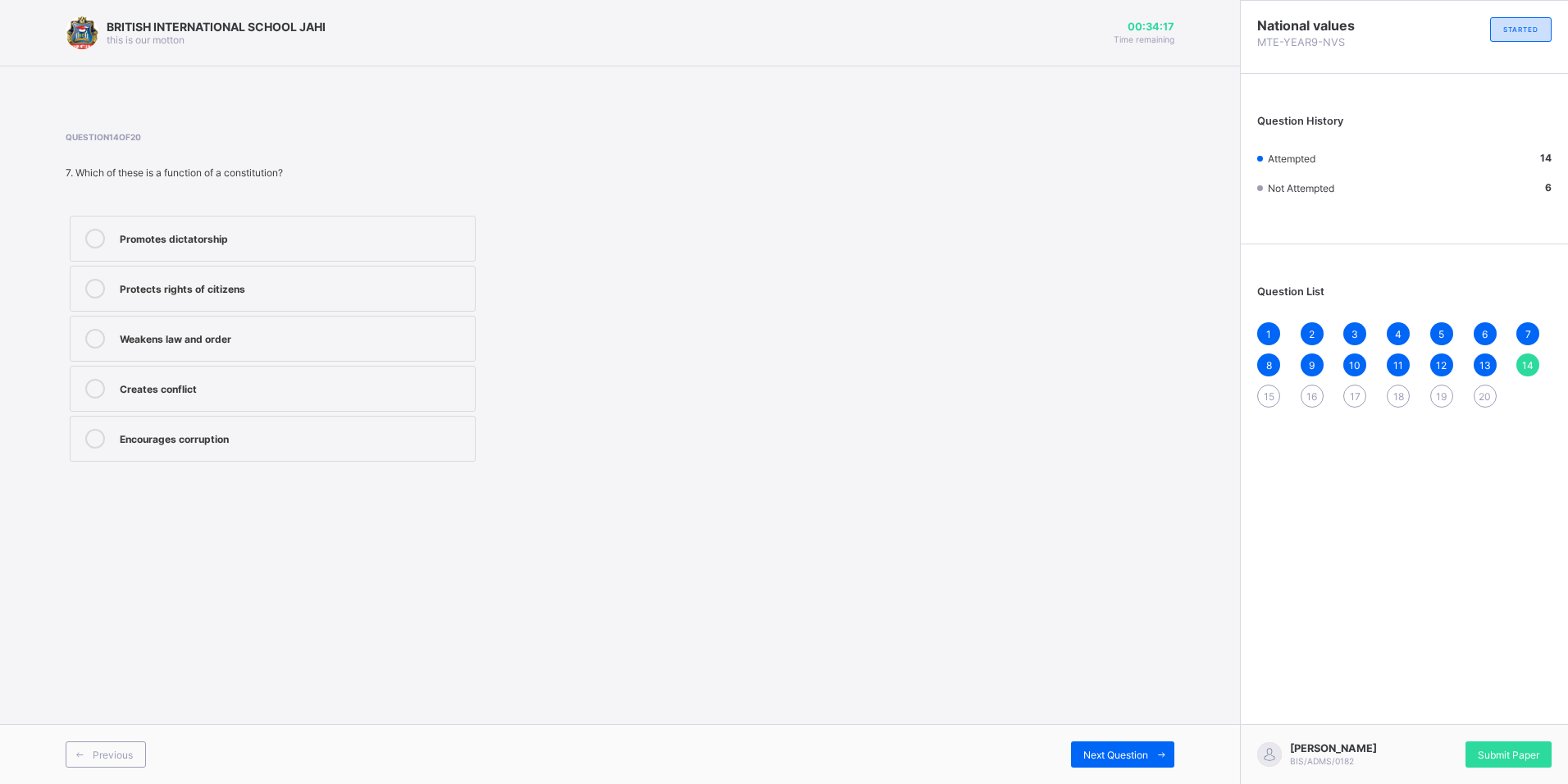
click at [86, 289] on icon at bounding box center [95, 288] width 20 height 20
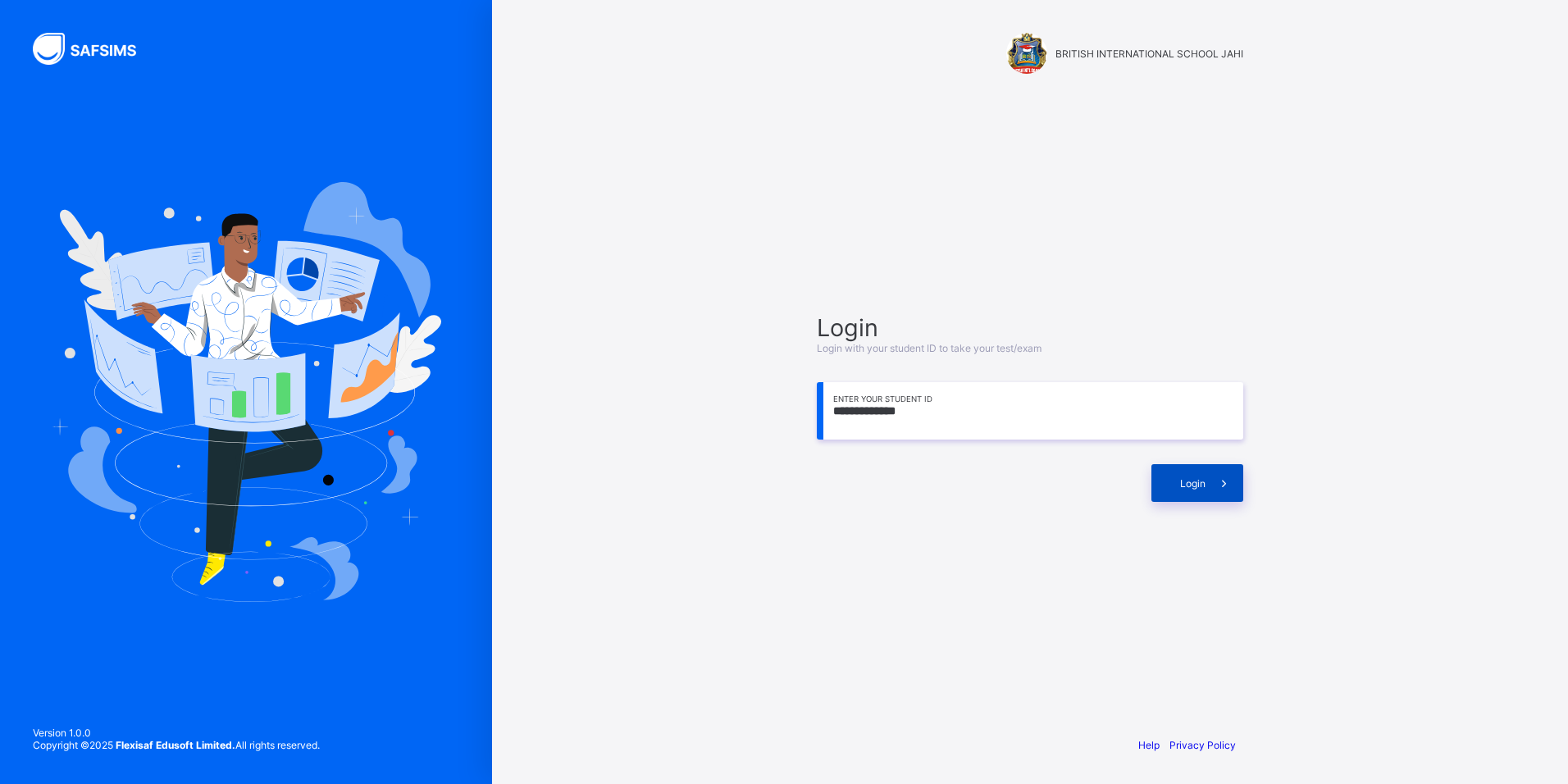
type input "**********"
click at [1220, 483] on icon at bounding box center [1224, 483] width 17 height 15
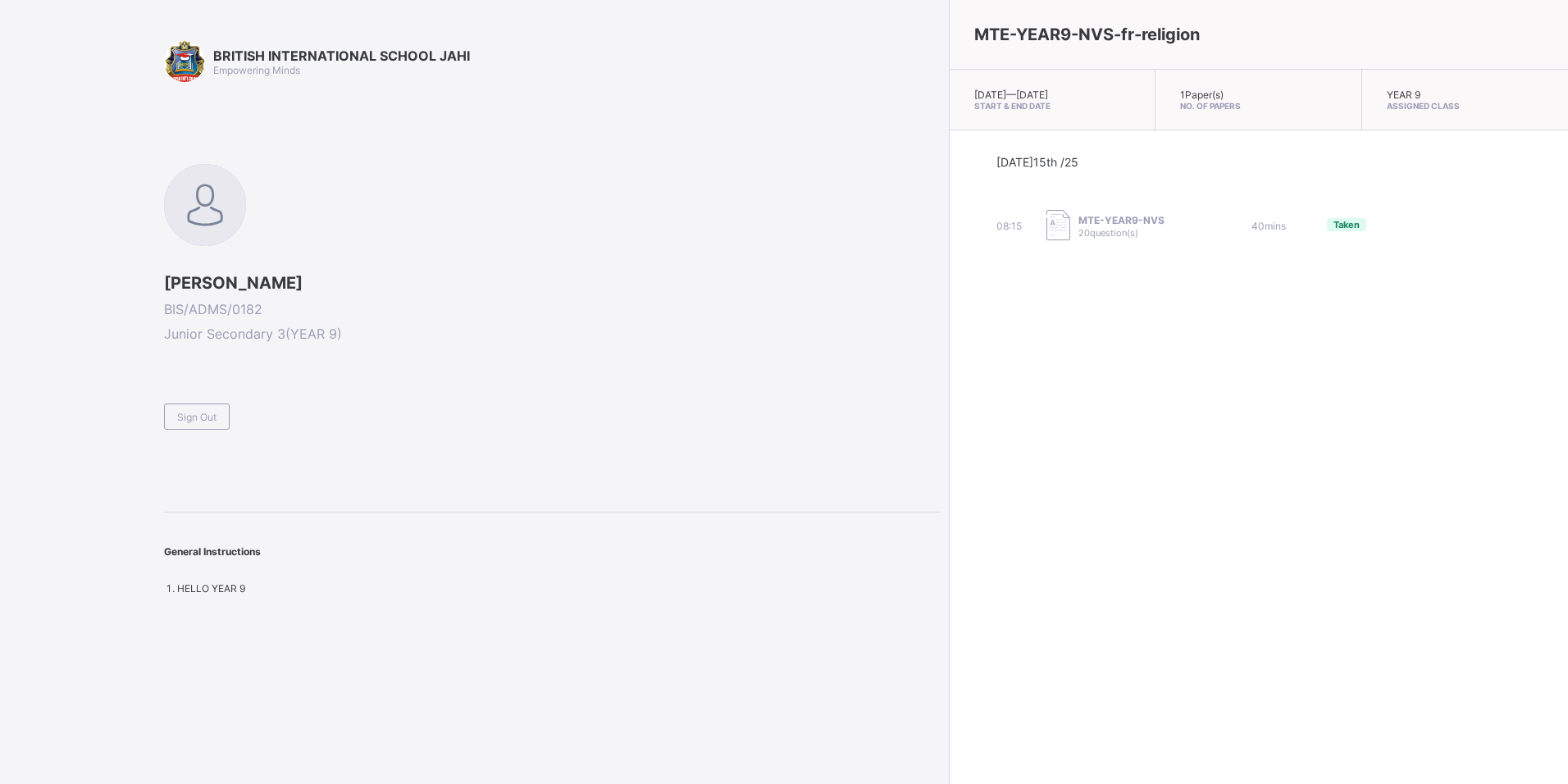
drag, startPoint x: 457, startPoint y: 428, endPoint x: 470, endPoint y: 427, distance: 13.0
click at [469, 428] on div "BRITISH INTERNATIONAL SCHOOL JAHI Empowering Minds MIKAELA CHUKWUEMEKA BIS/ADMS…" at bounding box center [552, 318] width 777 height 554
click at [582, 481] on div "BRITISH INTERNATIONAL SCHOOL JAHI Empowering Minds MIKAELA CHUKWUEMEKA BIS/ADMS…" at bounding box center [552, 318] width 777 height 554
click at [205, 405] on div "Sign Out" at bounding box center [196, 416] width 66 height 27
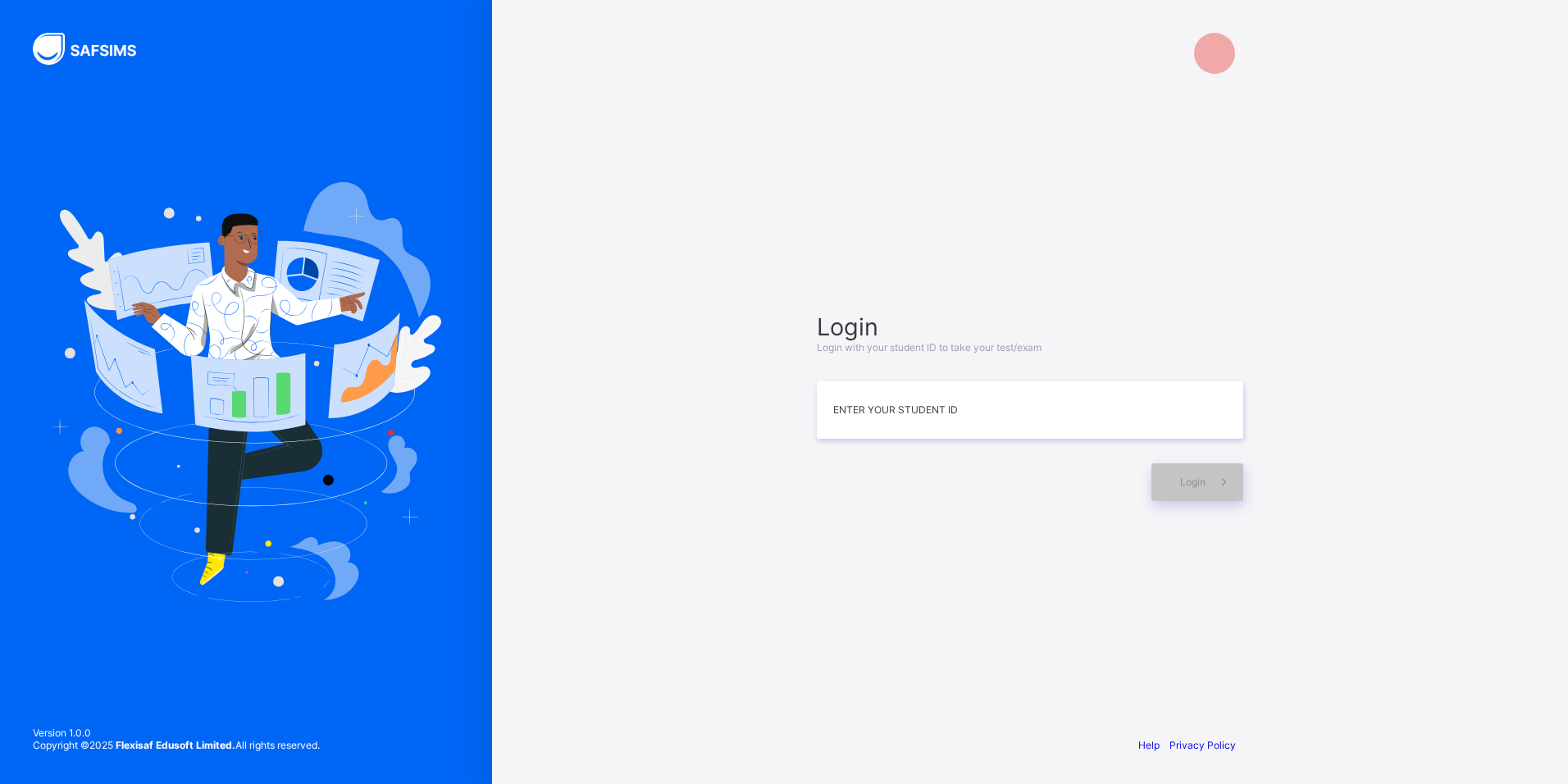
drag, startPoint x: 328, startPoint y: 456, endPoint x: 362, endPoint y: 467, distance: 35.7
drag, startPoint x: 362, startPoint y: 467, endPoint x: 784, endPoint y: 251, distance: 474.1
click at [784, 251] on div "Login Login with your student ID to take your test/exam Enter your Student ID L…" at bounding box center [1030, 392] width 1076 height 784
drag, startPoint x: 874, startPoint y: 413, endPoint x: 884, endPoint y: 421, distance: 12.8
click at [877, 413] on input at bounding box center [1030, 410] width 427 height 57
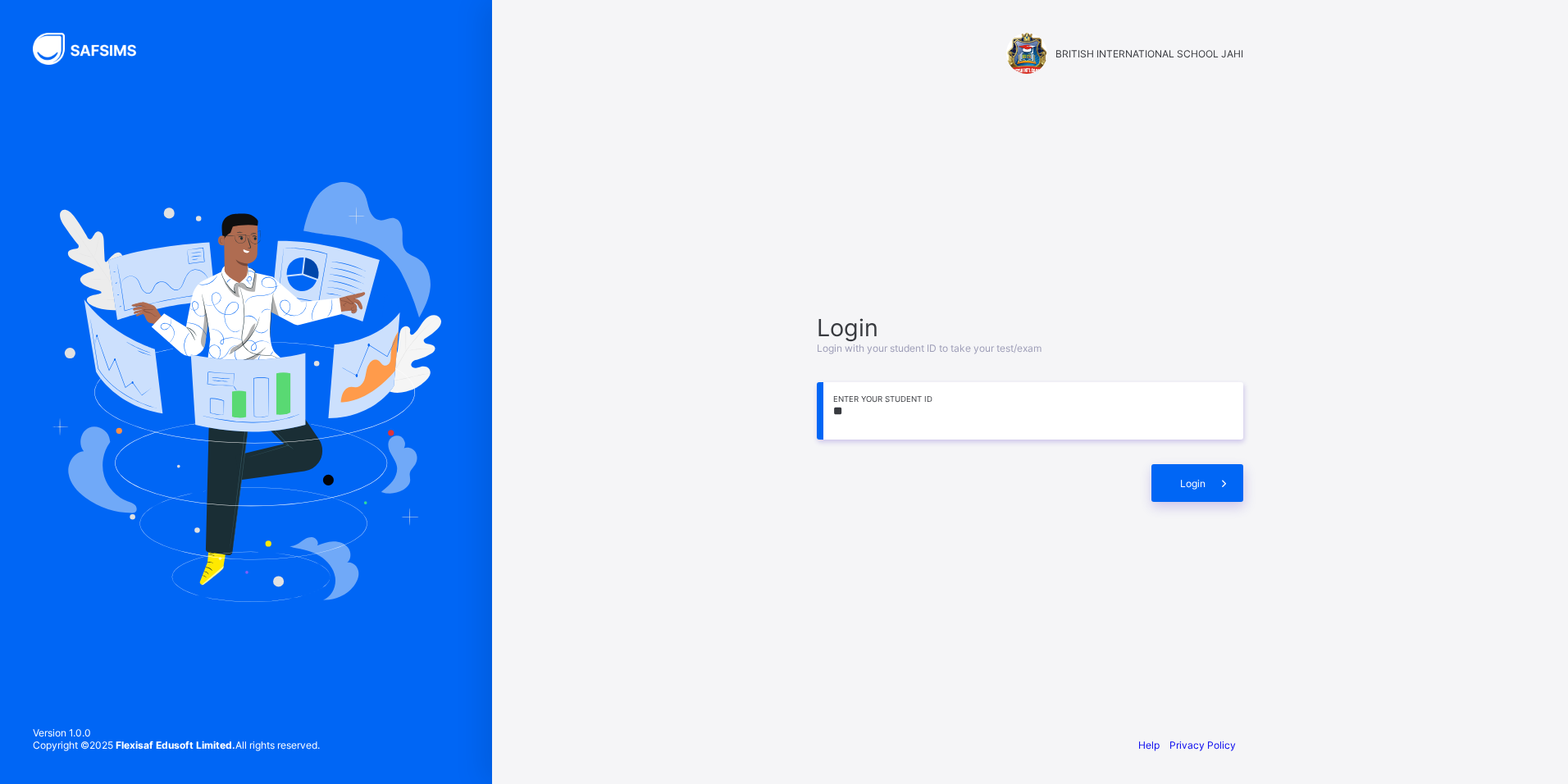
type input "*"
drag, startPoint x: 1086, startPoint y: 398, endPoint x: 1139, endPoint y: 470, distance: 89.4
click at [1127, 454] on div "Login Login with your student ID to take your test/exam Enter your Student ID L…" at bounding box center [1030, 408] width 427 height 189
type input "**********"
click at [1241, 483] on span at bounding box center [1225, 483] width 38 height 38
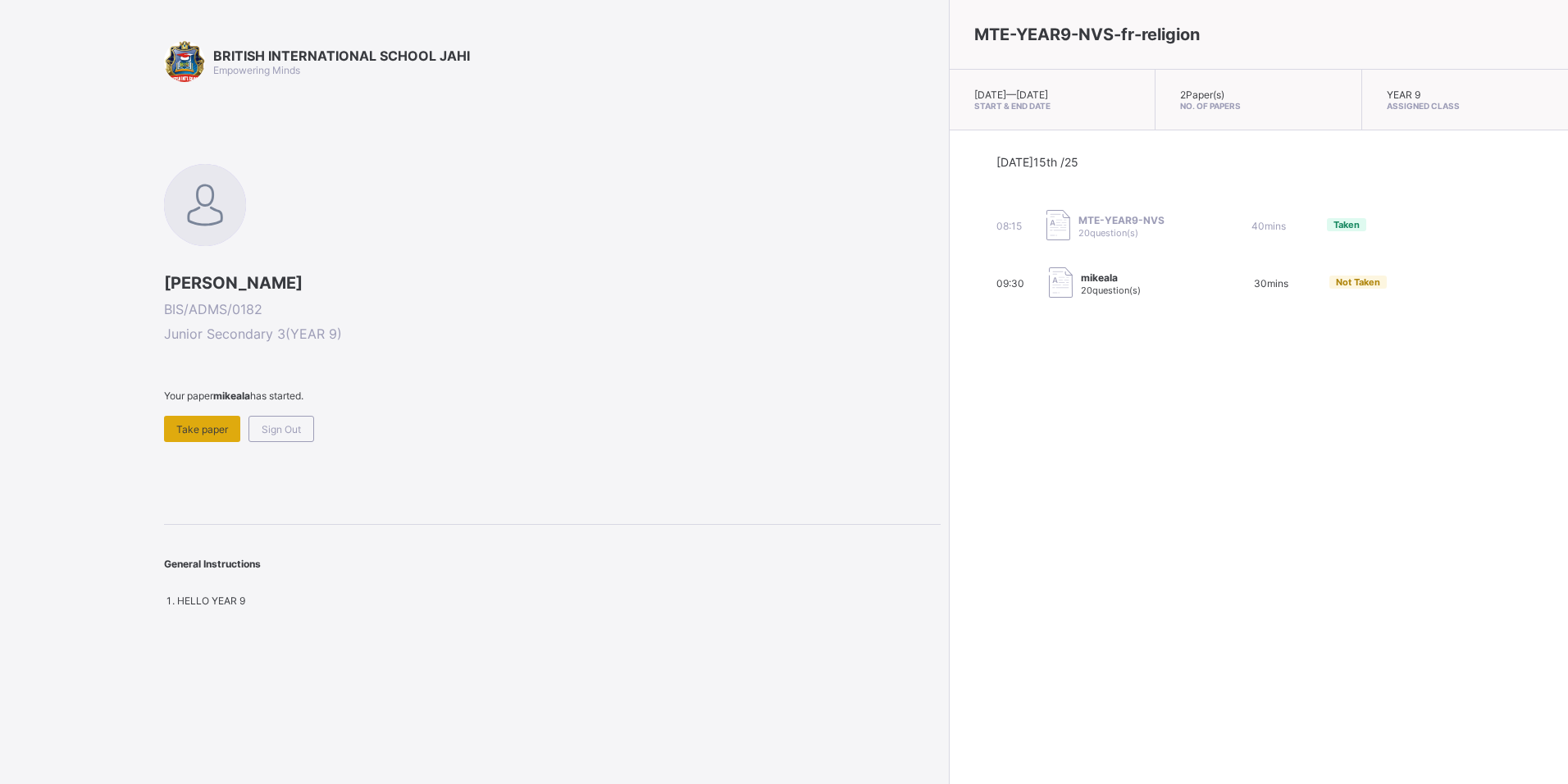
click at [187, 431] on span "Take paper" at bounding box center [202, 429] width 51 height 12
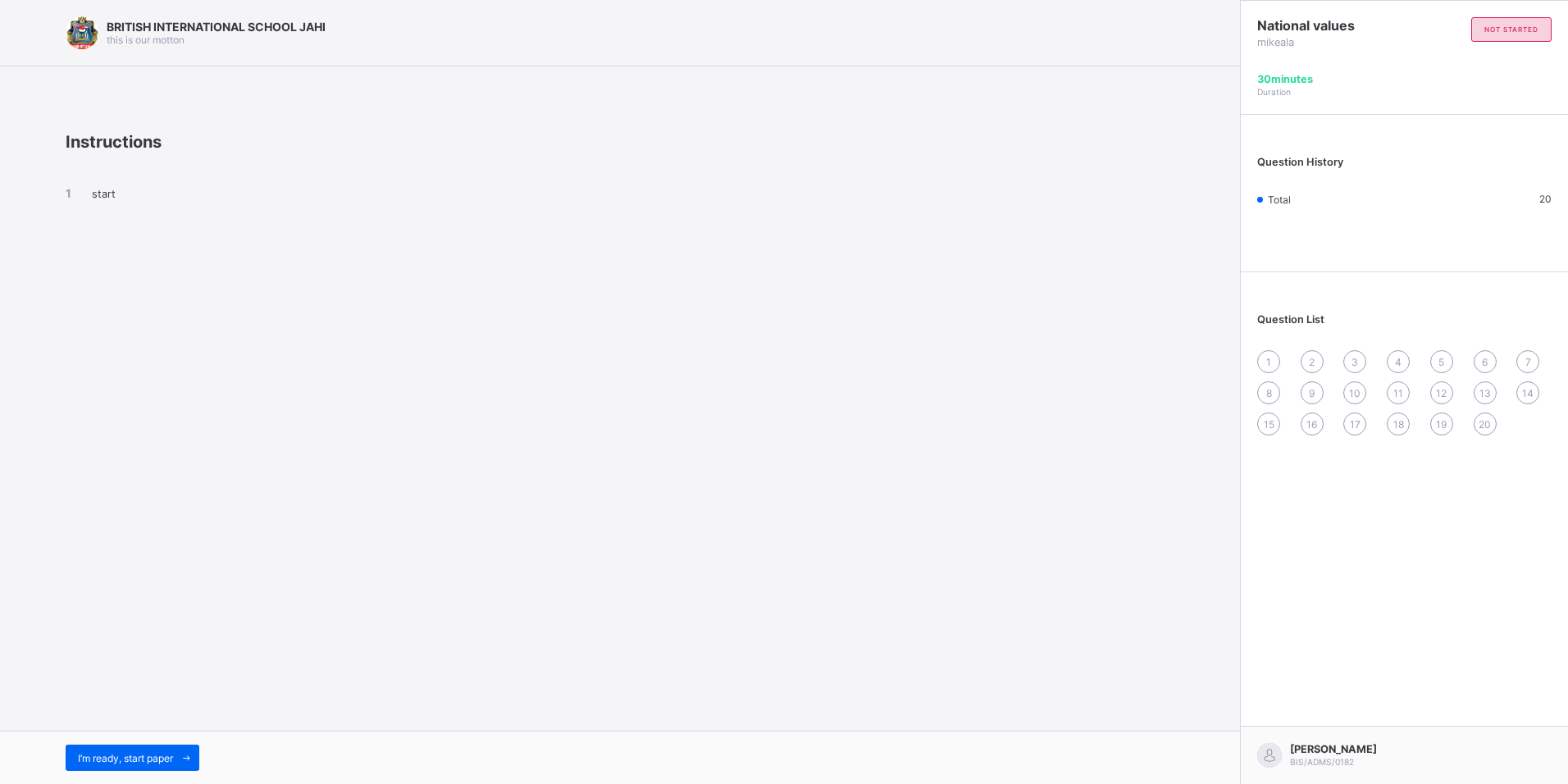
click at [1278, 360] on div "1" at bounding box center [1269, 362] width 23 height 23
click at [1269, 361] on span "1" at bounding box center [1269, 362] width 5 height 12
click at [1273, 370] on div "1" at bounding box center [1269, 362] width 23 height 23
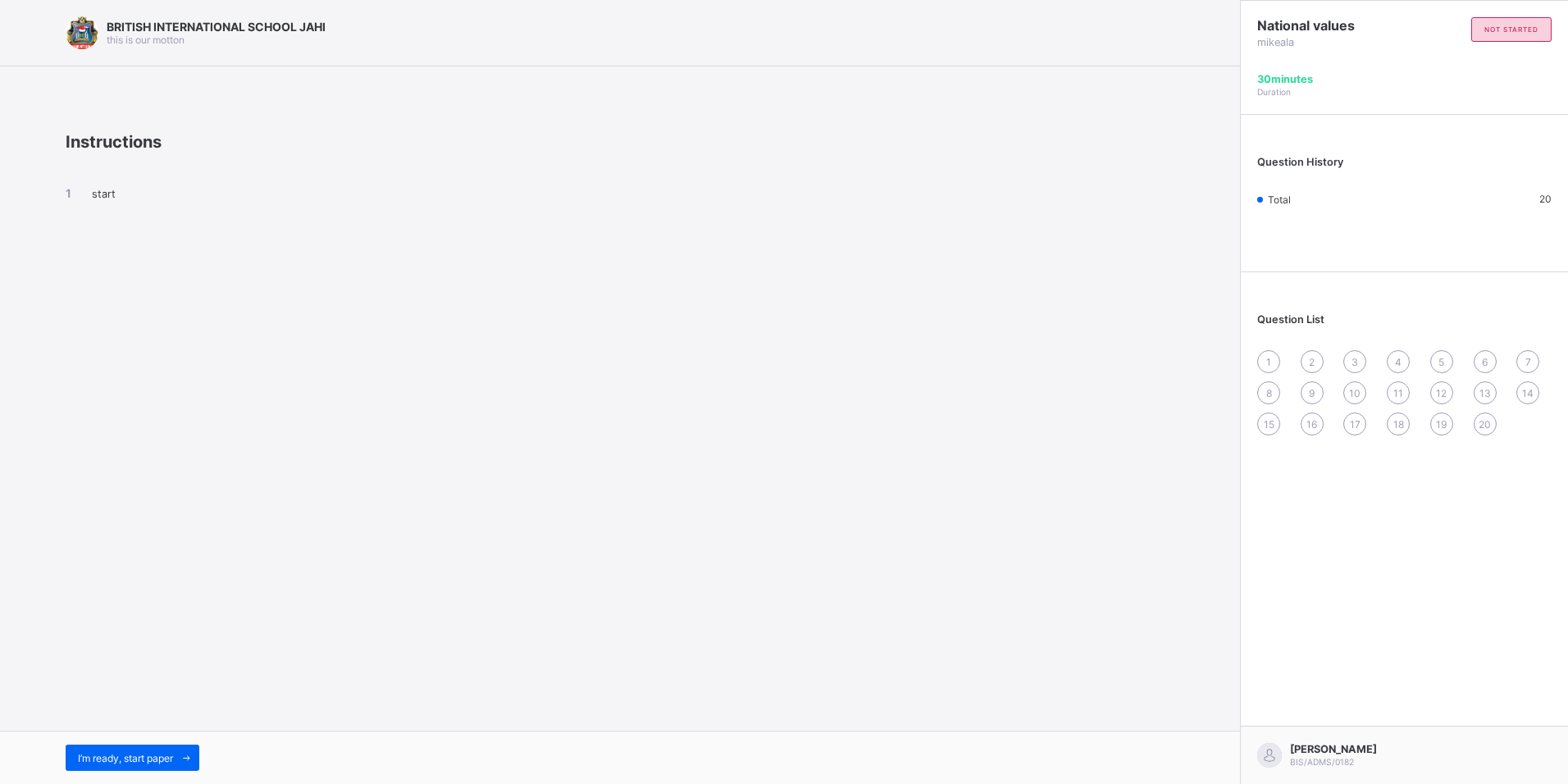
click at [1272, 363] on div "1" at bounding box center [1269, 362] width 23 height 23
click at [199, 755] on span at bounding box center [186, 757] width 27 height 27
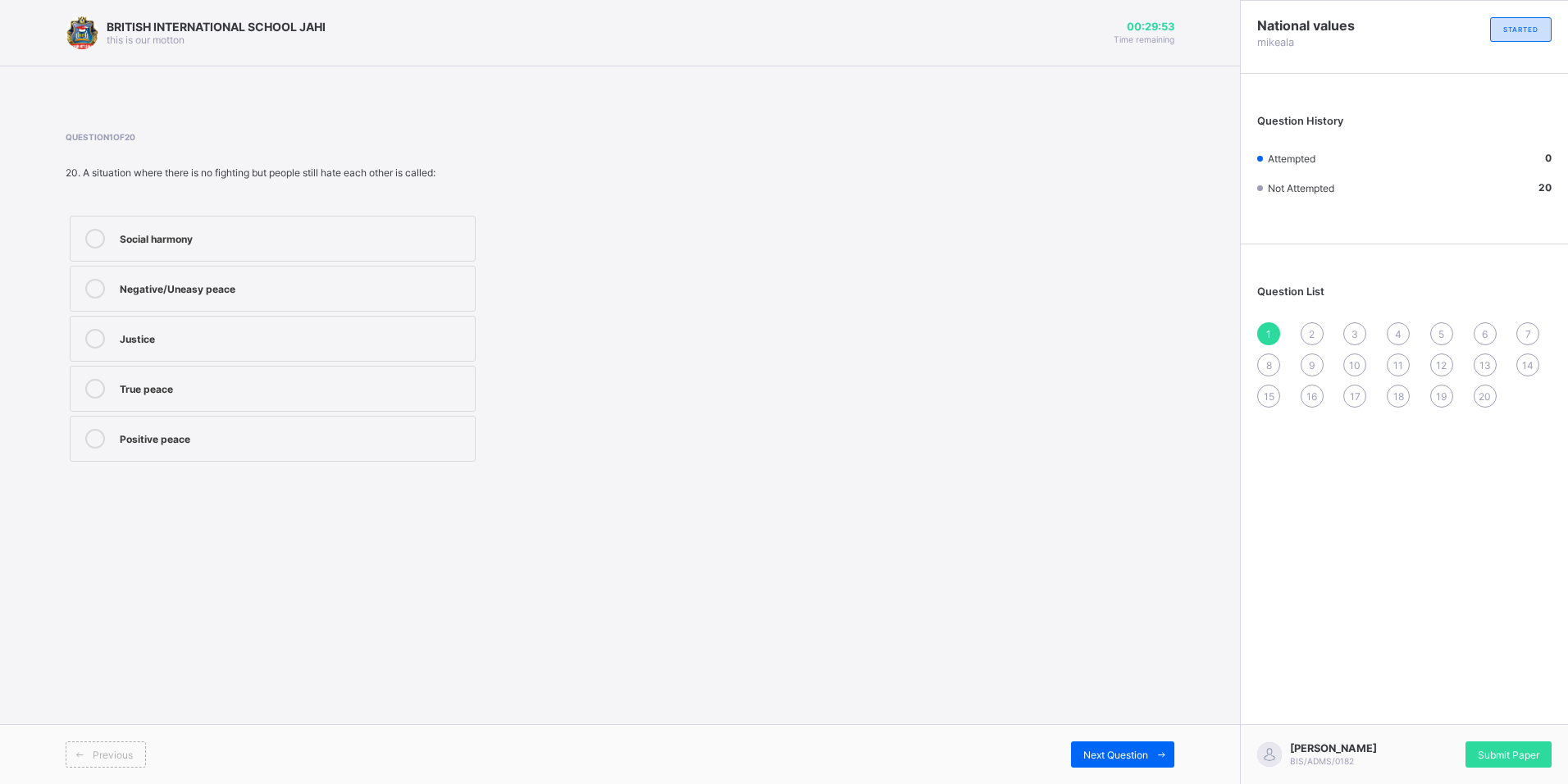
click at [238, 302] on label "Negative/Uneasy peace" at bounding box center [273, 289] width 406 height 46
click at [1308, 332] on div "2" at bounding box center [1313, 333] width 23 height 23
click at [236, 423] on label "Elect representatives" at bounding box center [273, 439] width 406 height 46
click at [1352, 338] on span "3" at bounding box center [1355, 334] width 7 height 12
click at [210, 387] on div "Spreading rumors" at bounding box center [293, 386] width 347 height 16
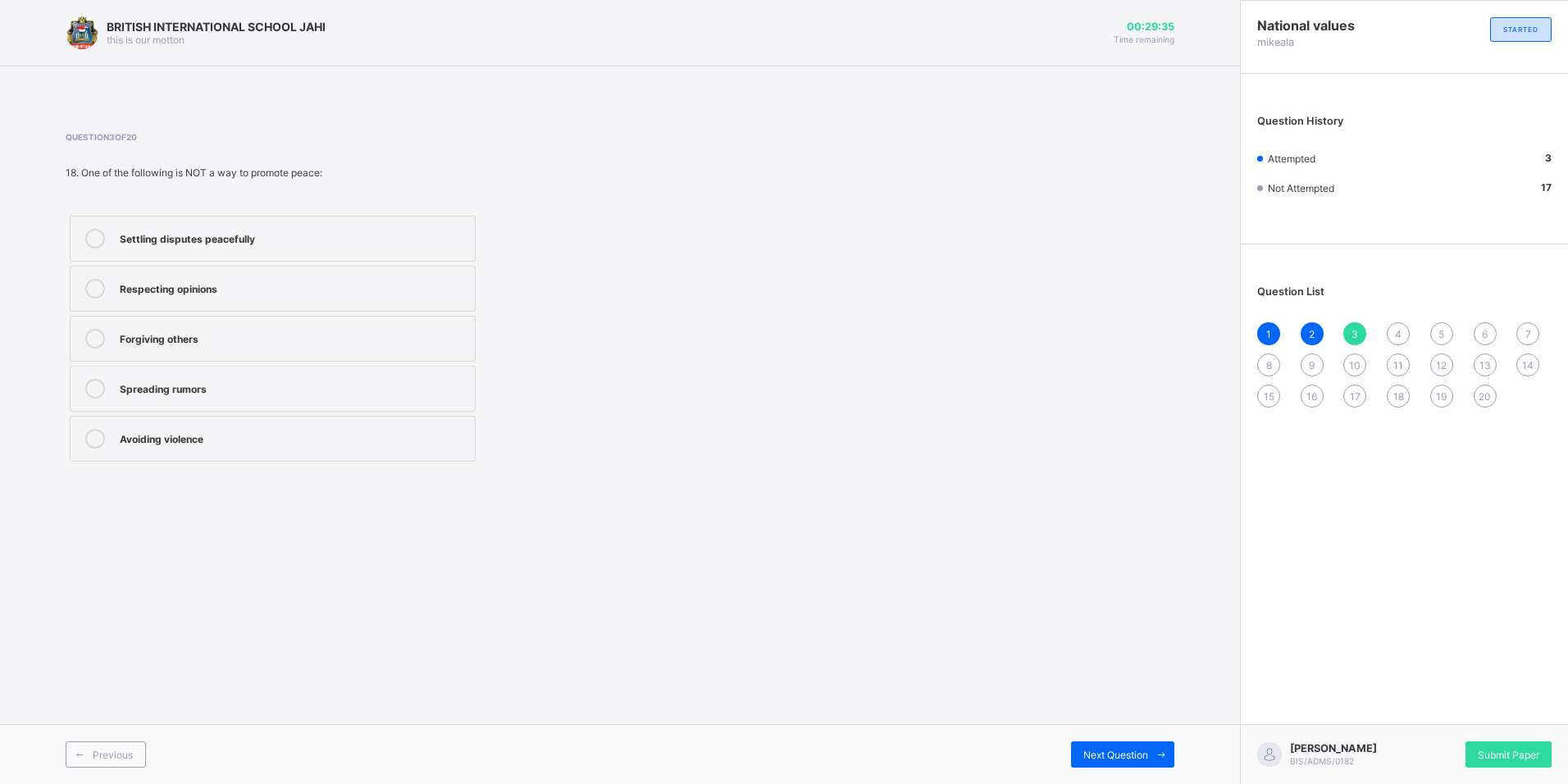
click at [1394, 326] on div "4" at bounding box center [1398, 333] width 23 height 23
click at [237, 340] on div "Macpherson Constitution" at bounding box center [293, 337] width 347 height 16
click at [1454, 334] on div "1 2 3 4 5 6 7 8 9 10 11 12 13 14 15 16 17 18 19 20" at bounding box center [1405, 365] width 295 height 86
click at [1445, 332] on span "5" at bounding box center [1441, 334] width 6 height 12
click at [164, 247] on div "1946" at bounding box center [293, 238] width 347 height 20
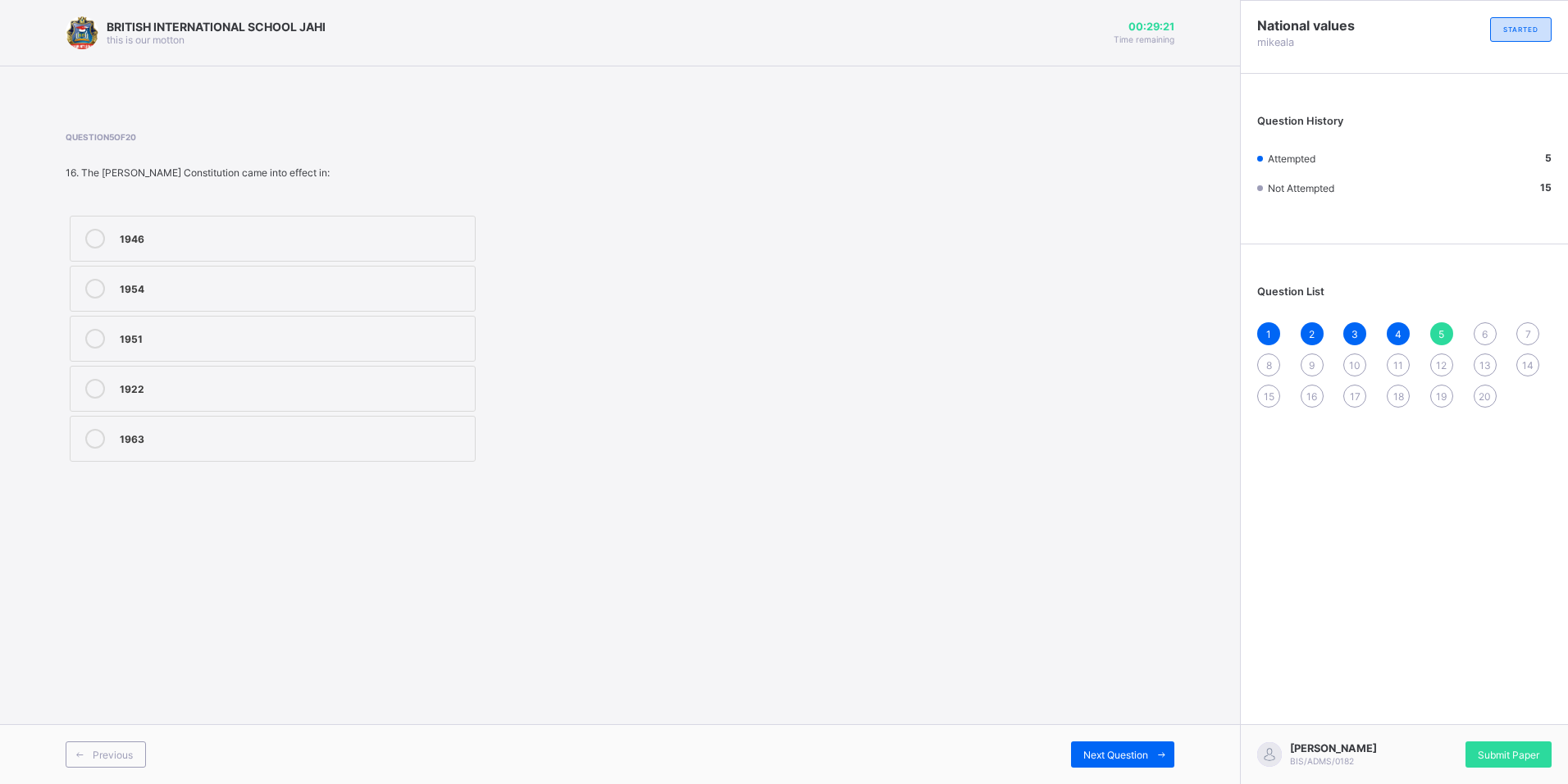
click at [1491, 328] on div "6" at bounding box center [1485, 333] width 23 height 23
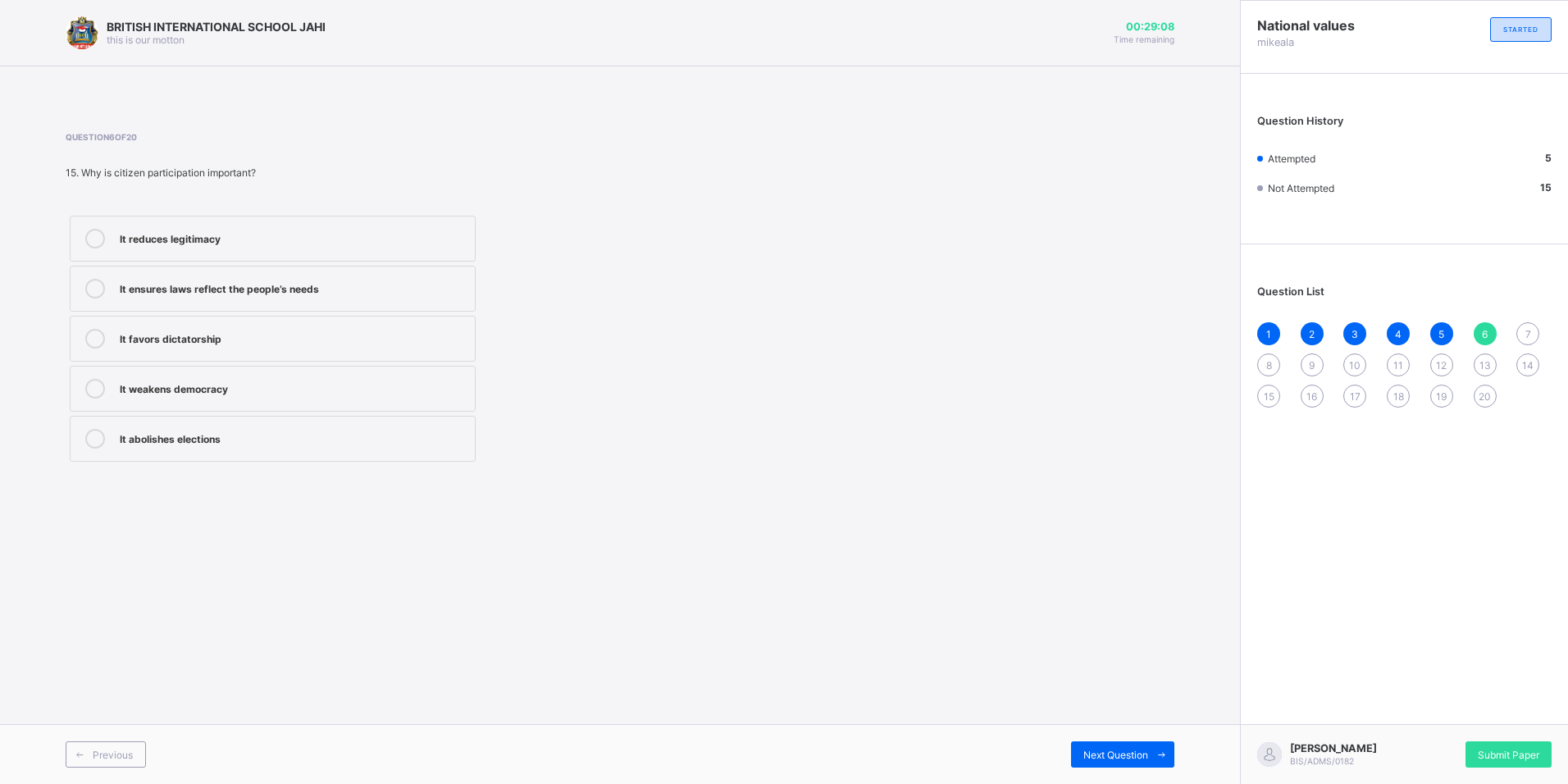
click at [187, 302] on label "It ensures laws reflect the people’s needs" at bounding box center [273, 289] width 406 height 46
click at [1526, 332] on span "7" at bounding box center [1529, 334] width 6 height 12
click at [250, 390] on div "Genuine harmony and fairness" at bounding box center [293, 386] width 347 height 16
click at [1273, 369] on div "8" at bounding box center [1269, 364] width 23 height 23
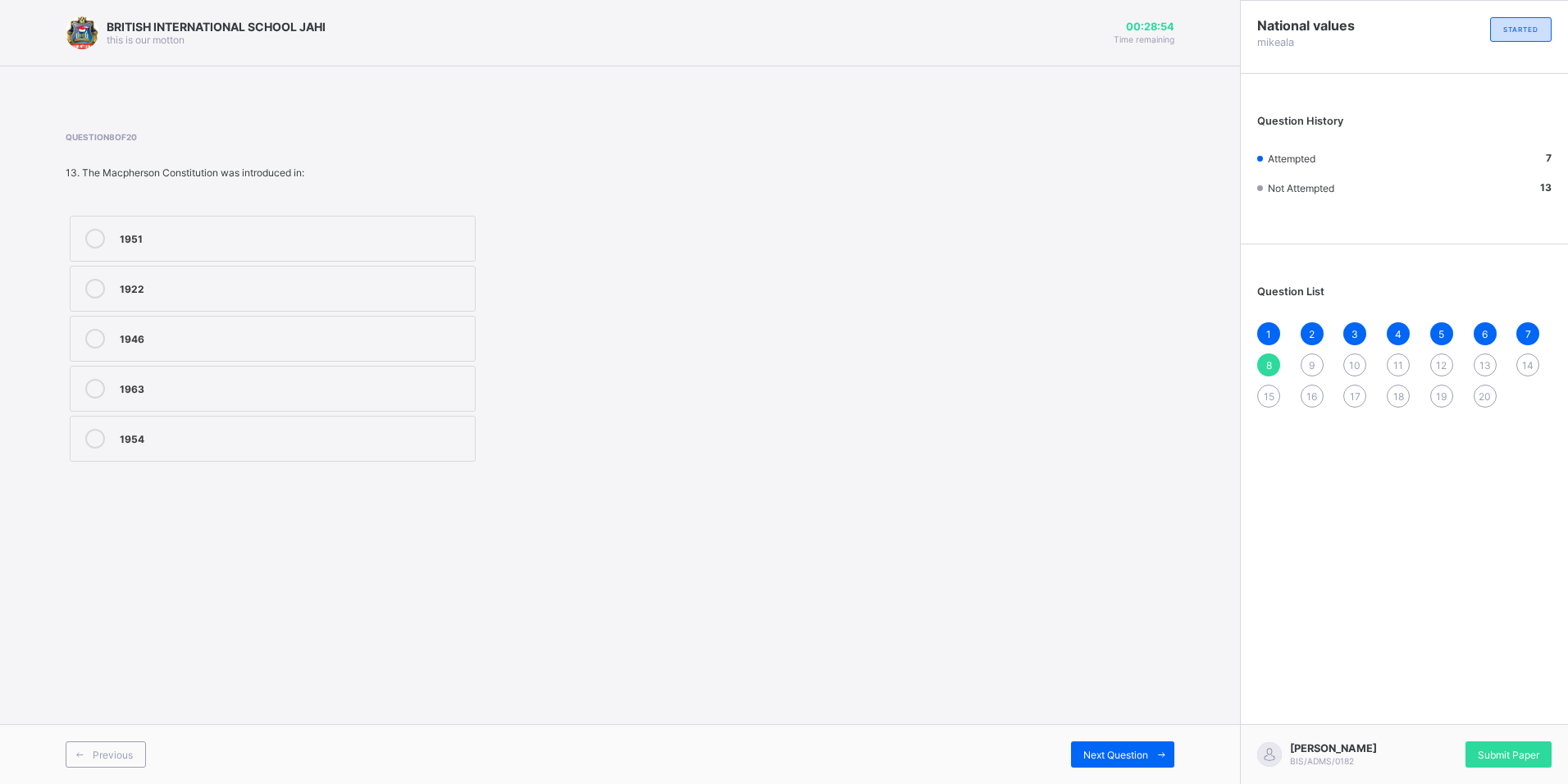
click at [177, 239] on div "1951" at bounding box center [293, 236] width 347 height 16
click at [1307, 360] on div "9" at bounding box center [1313, 364] width 23 height 23
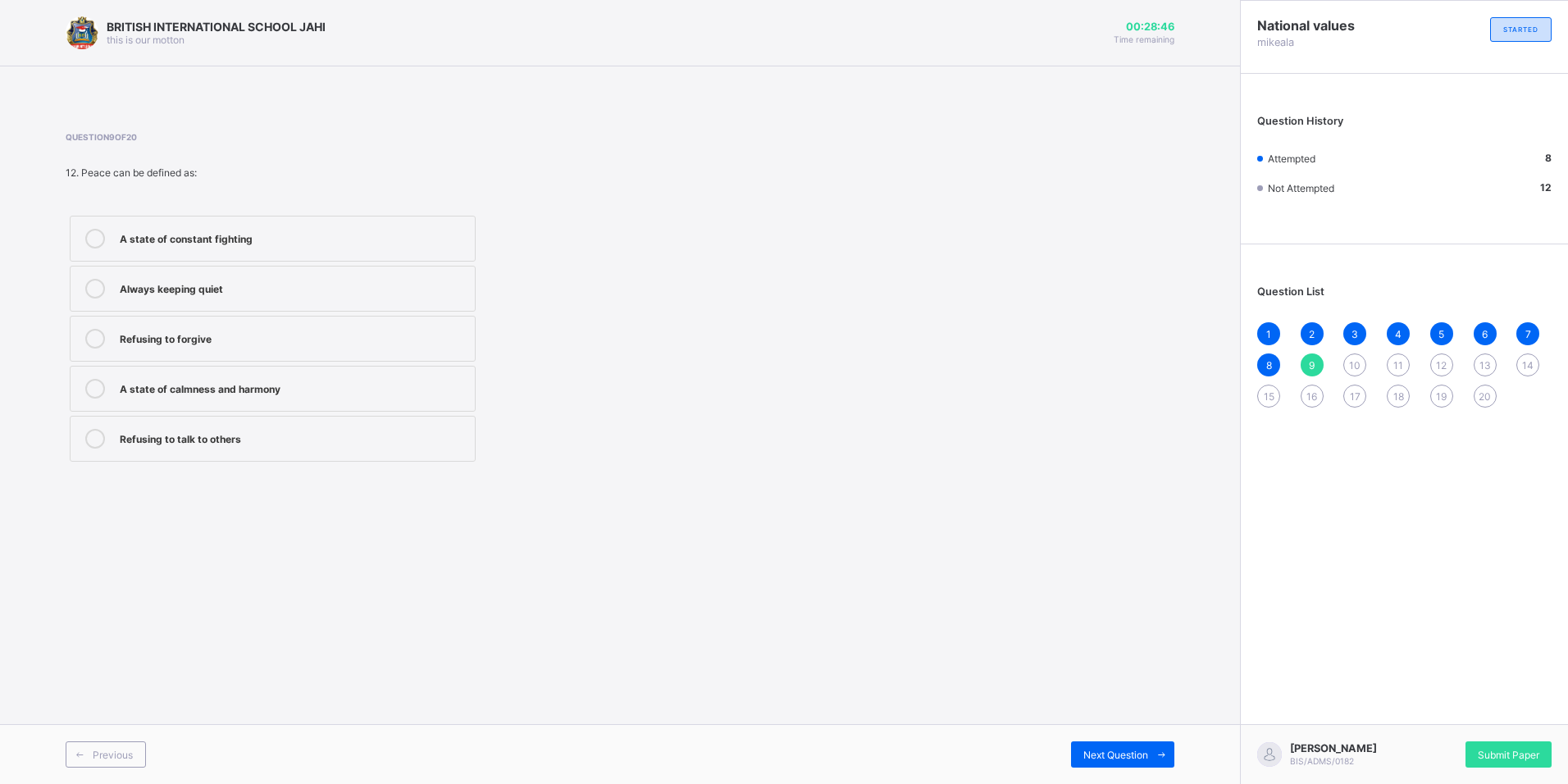
click at [238, 391] on div "A state of calmness and harmony" at bounding box center [293, 386] width 347 height 16
click at [1355, 364] on span "10" at bounding box center [1355, 365] width 11 height 12
click at [302, 392] on div "Richards Constitution" at bounding box center [293, 386] width 347 height 16
click at [1396, 361] on span "11" at bounding box center [1398, 365] width 9 height 12
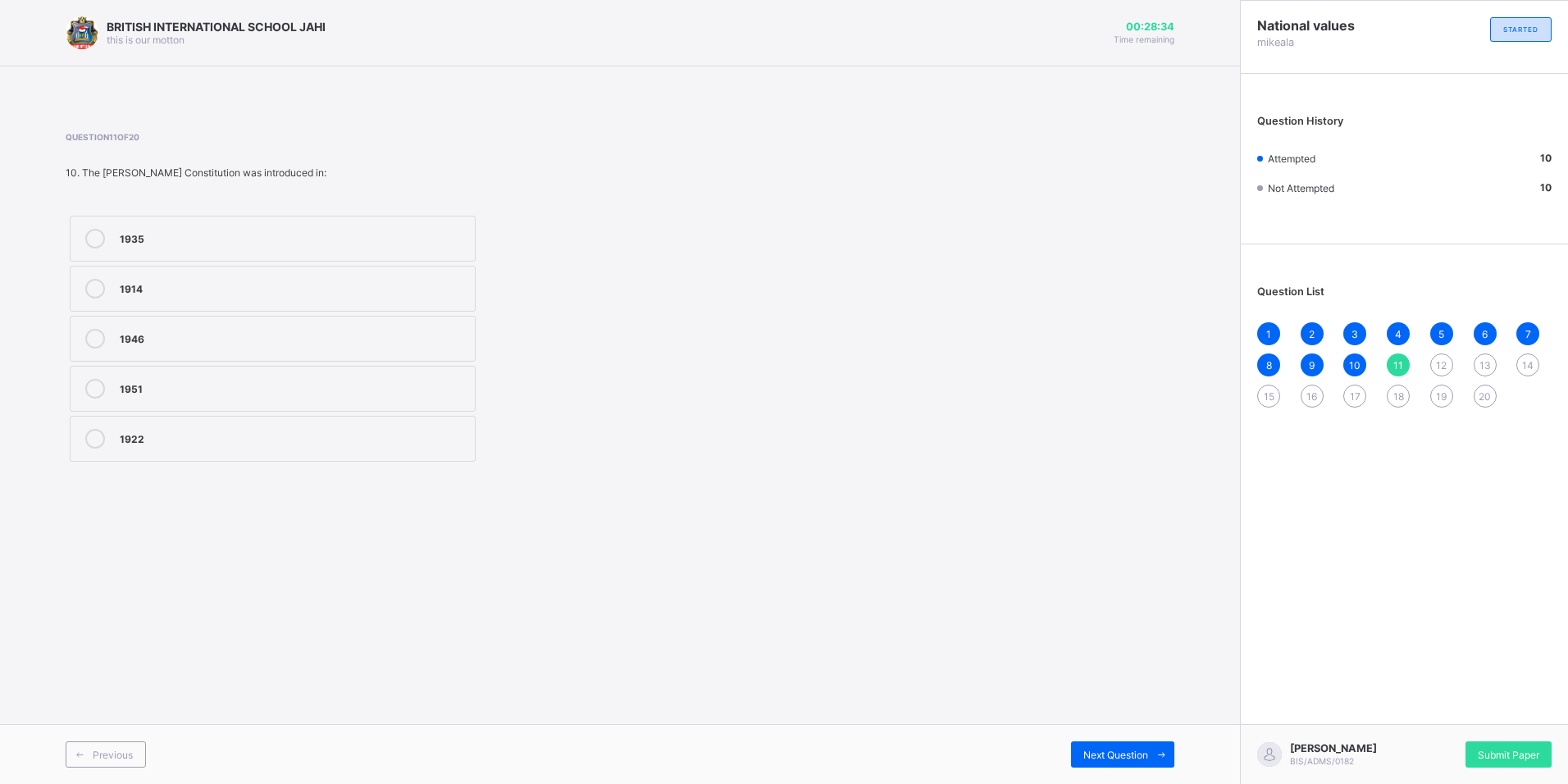
click at [224, 410] on label "1951" at bounding box center [273, 389] width 406 height 46
click at [231, 423] on label "1922" at bounding box center [273, 439] width 406 height 46
drag, startPoint x: 1432, startPoint y: 356, endPoint x: 1435, endPoint y: 364, distance: 8.5
click at [1435, 364] on div "1 2 3 4 5 6 7 8 9 10 11 12 13 14 15 16 17 18 19 20" at bounding box center [1405, 365] width 295 height 86
click at [1436, 365] on div "12" at bounding box center [1442, 364] width 23 height 23
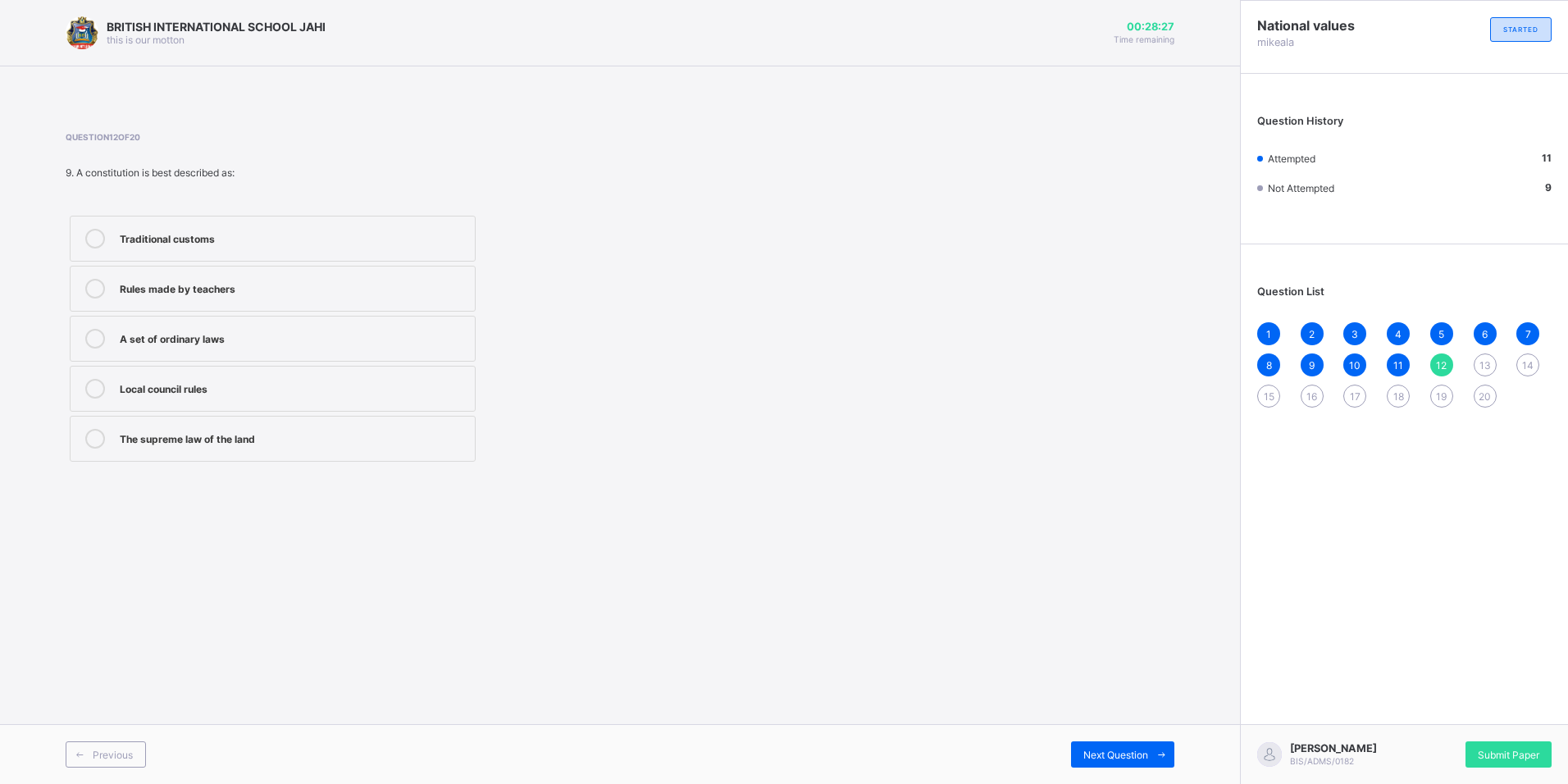
click at [295, 440] on div "The supreme law of the land" at bounding box center [293, 436] width 347 height 16
click at [1480, 365] on span "13" at bounding box center [1485, 365] width 11 height 12
click at [249, 233] on div "Lyttleton Constitution" at bounding box center [293, 236] width 347 height 16
click at [1526, 353] on div "14" at bounding box center [1528, 364] width 23 height 23
click at [260, 279] on div "Protects rights of citizens" at bounding box center [293, 286] width 347 height 16
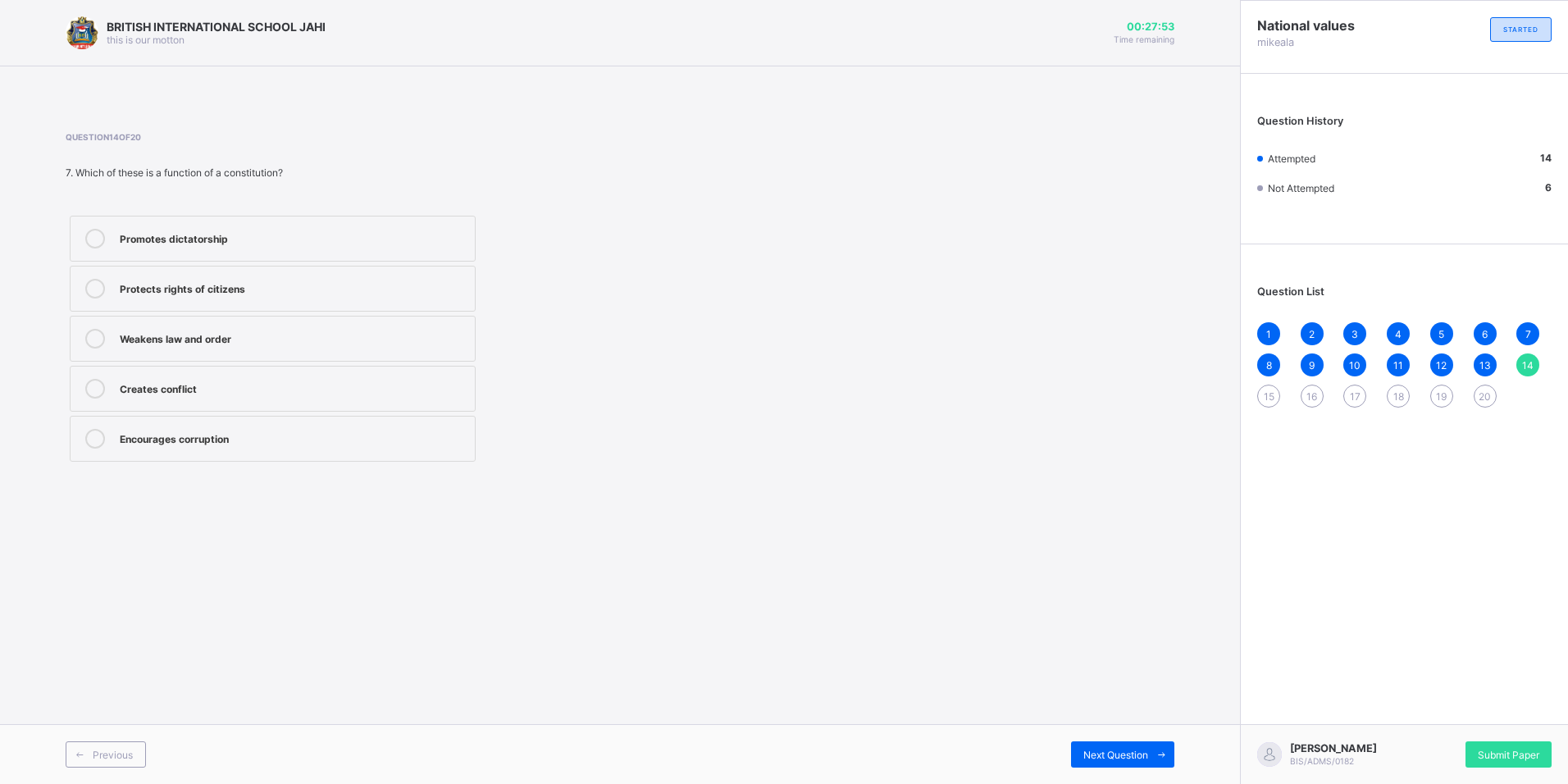
click at [1260, 390] on div "15" at bounding box center [1269, 396] width 23 height 23
click at [300, 282] on div "Military coups" at bounding box center [293, 286] width 347 height 16
click at [1314, 394] on span "16" at bounding box center [1312, 396] width 10 height 12
click at [251, 335] on div "Civil societies" at bounding box center [293, 337] width 347 height 16
click at [1359, 400] on span "17" at bounding box center [1355, 396] width 10 height 12
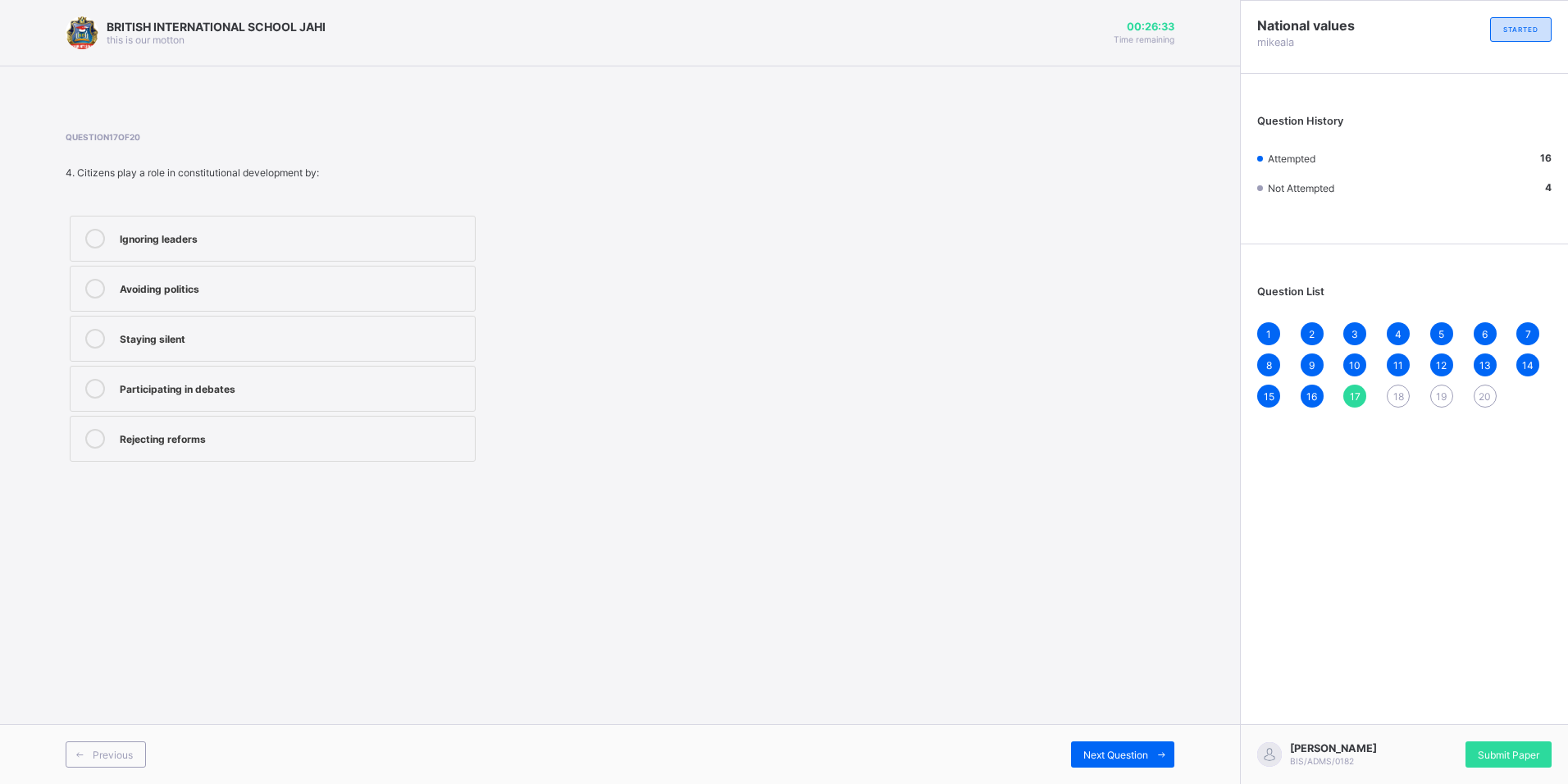
drag, startPoint x: 365, startPoint y: 377, endPoint x: 574, endPoint y: 437, distance: 217.4
click at [375, 384] on label "Participating in debates" at bounding box center [273, 389] width 406 height 46
click at [1398, 395] on span "18" at bounding box center [1399, 396] width 10 height 12
click at [316, 398] on div "Clifford Constitution" at bounding box center [293, 388] width 347 height 20
click at [1447, 386] on div "19" at bounding box center [1442, 396] width 23 height 23
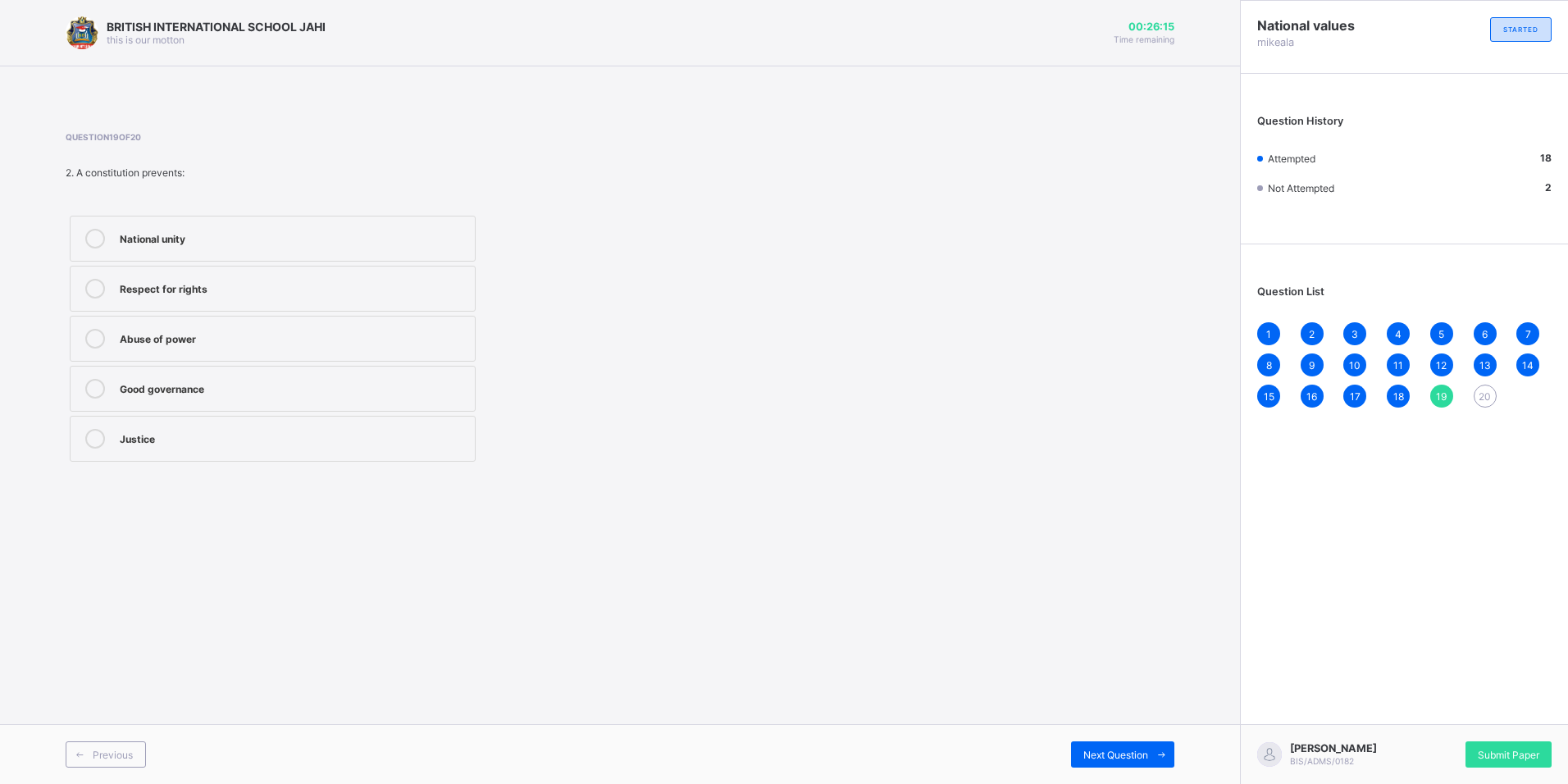
click at [412, 344] on div "Abuse of power" at bounding box center [293, 337] width 347 height 16
click at [1475, 398] on div "20" at bounding box center [1485, 396] width 23 height 23
click at [245, 424] on label "Promotes unity and cooperation" at bounding box center [273, 439] width 406 height 46
click at [1534, 749] on span "Submit Paper" at bounding box center [1509, 755] width 62 height 12
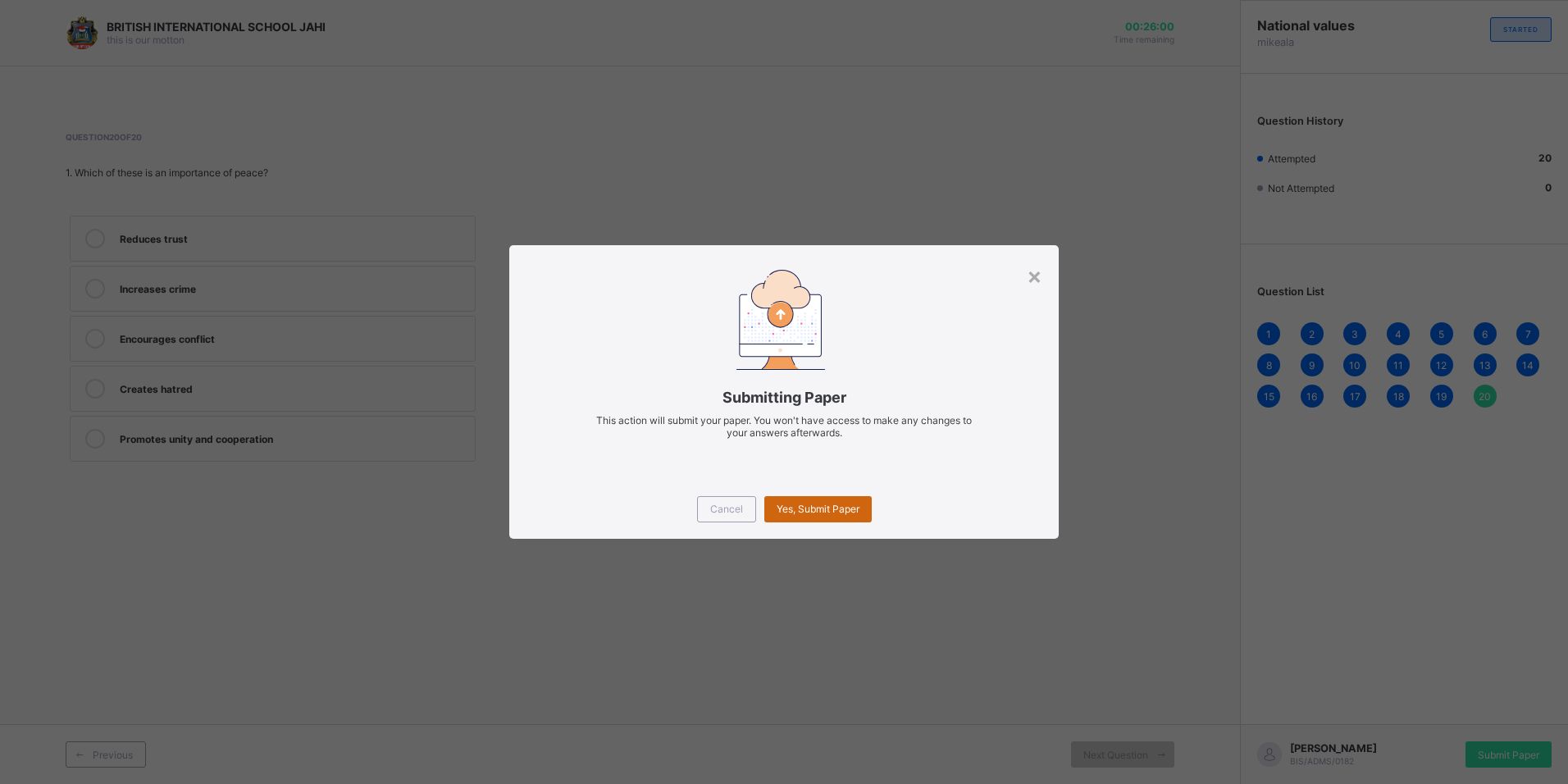
click at [826, 506] on span "Yes, Submit Paper" at bounding box center [818, 509] width 83 height 12
drag, startPoint x: 826, startPoint y: 506, endPoint x: 817, endPoint y: 509, distance: 9.5
click at [817, 509] on div "Yes, Submit Paper" at bounding box center [818, 509] width 107 height 27
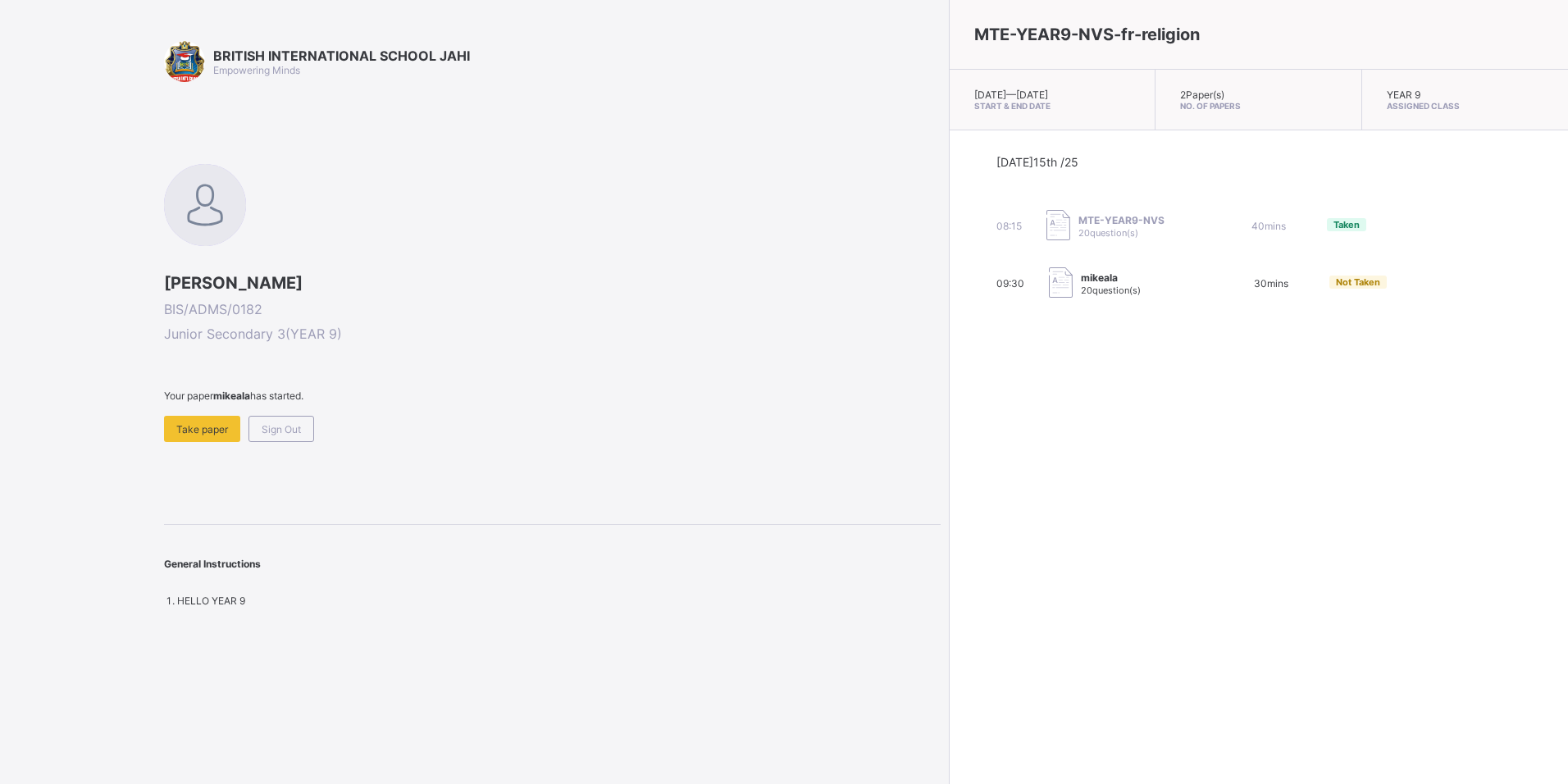
click at [313, 428] on div "Sign Out" at bounding box center [281, 428] width 66 height 27
click at [196, 415] on span "Sign Out" at bounding box center [197, 416] width 39 height 12
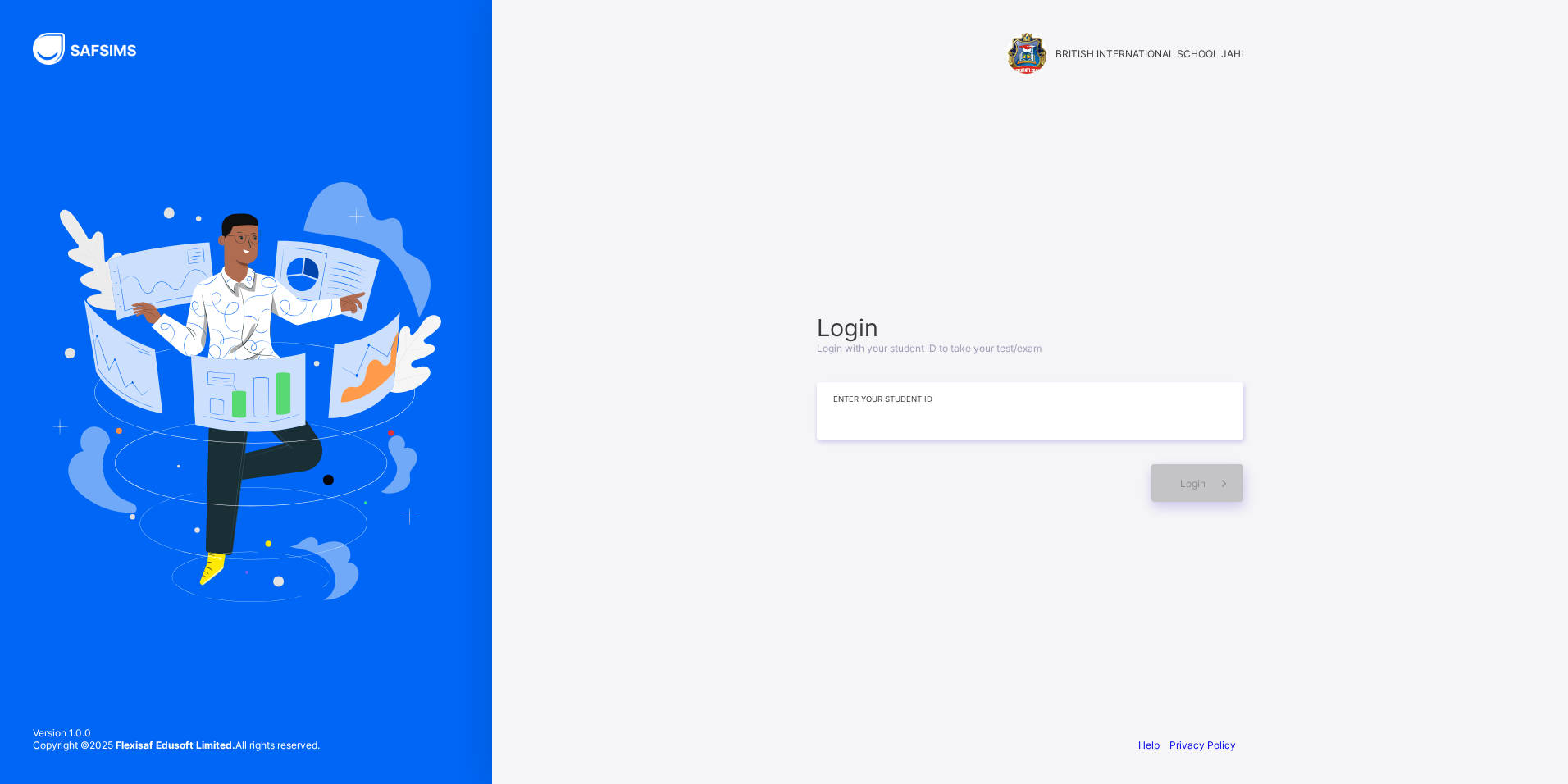
click at [1051, 409] on input at bounding box center [1030, 410] width 427 height 57
type input "*"
type input "**********"
click at [1176, 476] on div "Login" at bounding box center [1197, 483] width 92 height 38
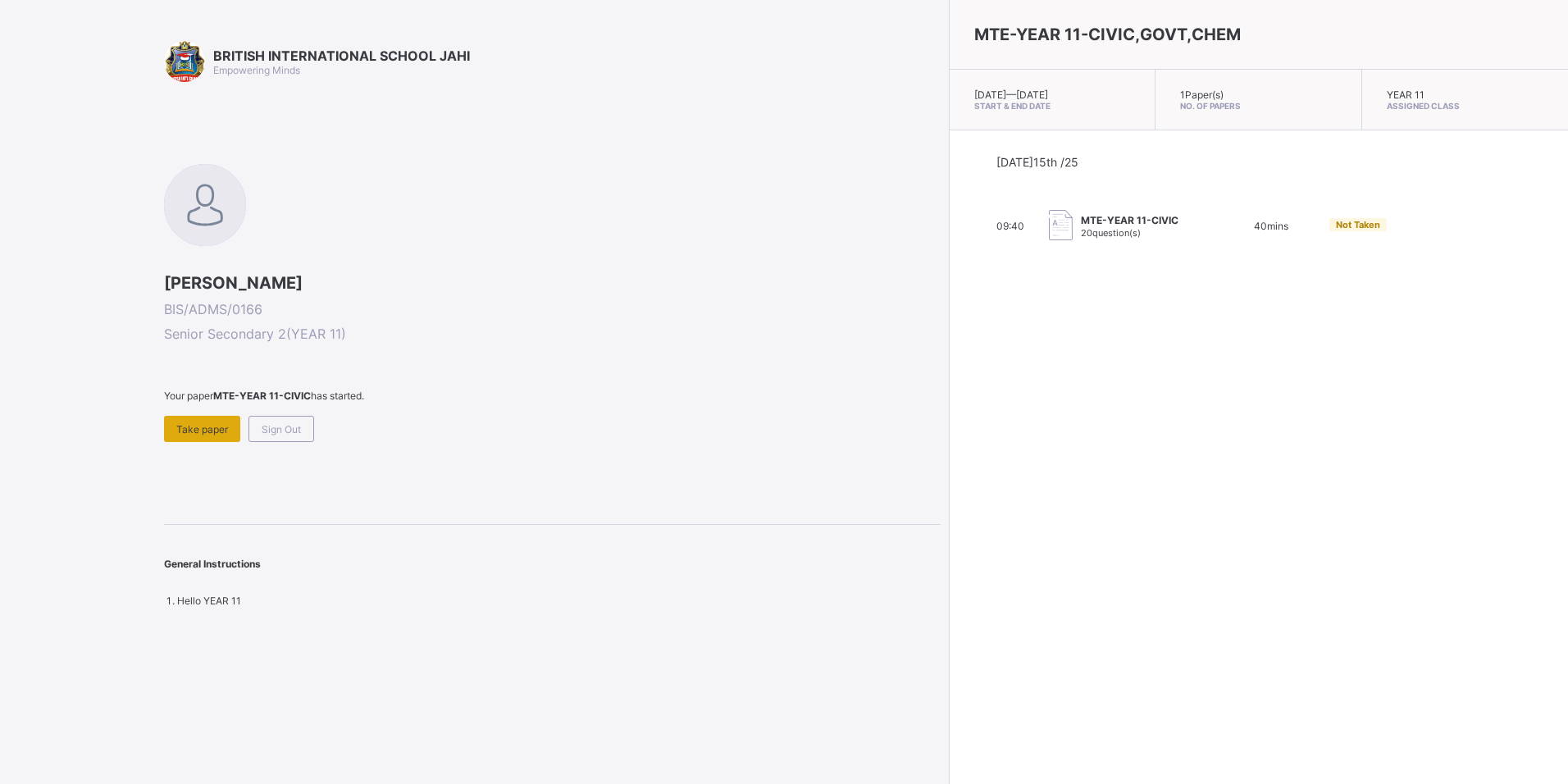
click at [204, 427] on span "Take paper" at bounding box center [202, 429] width 51 height 12
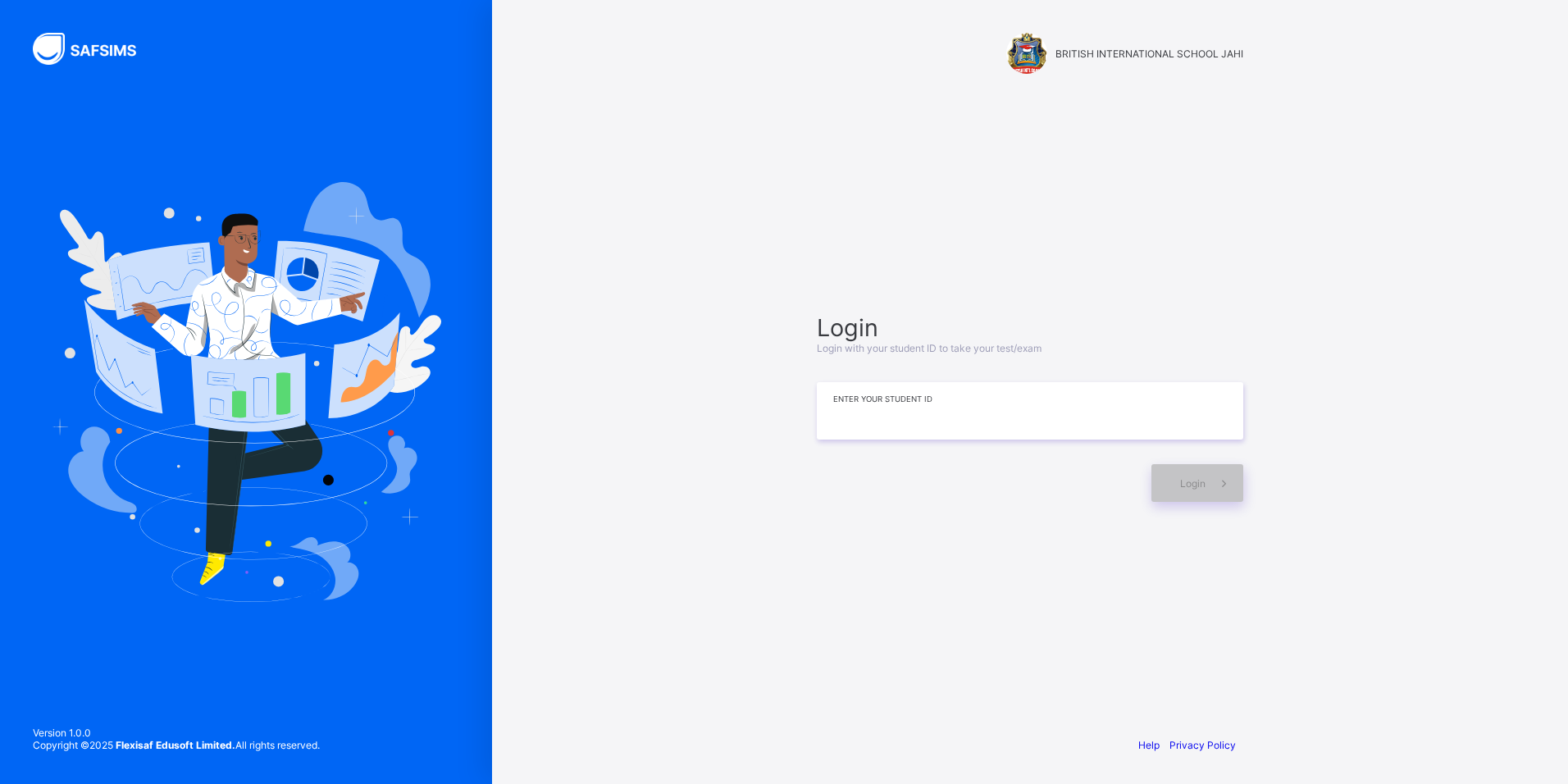
click at [858, 410] on input at bounding box center [1030, 410] width 427 height 57
type input "**********"
click at [1179, 486] on div "Login" at bounding box center [1197, 483] width 92 height 38
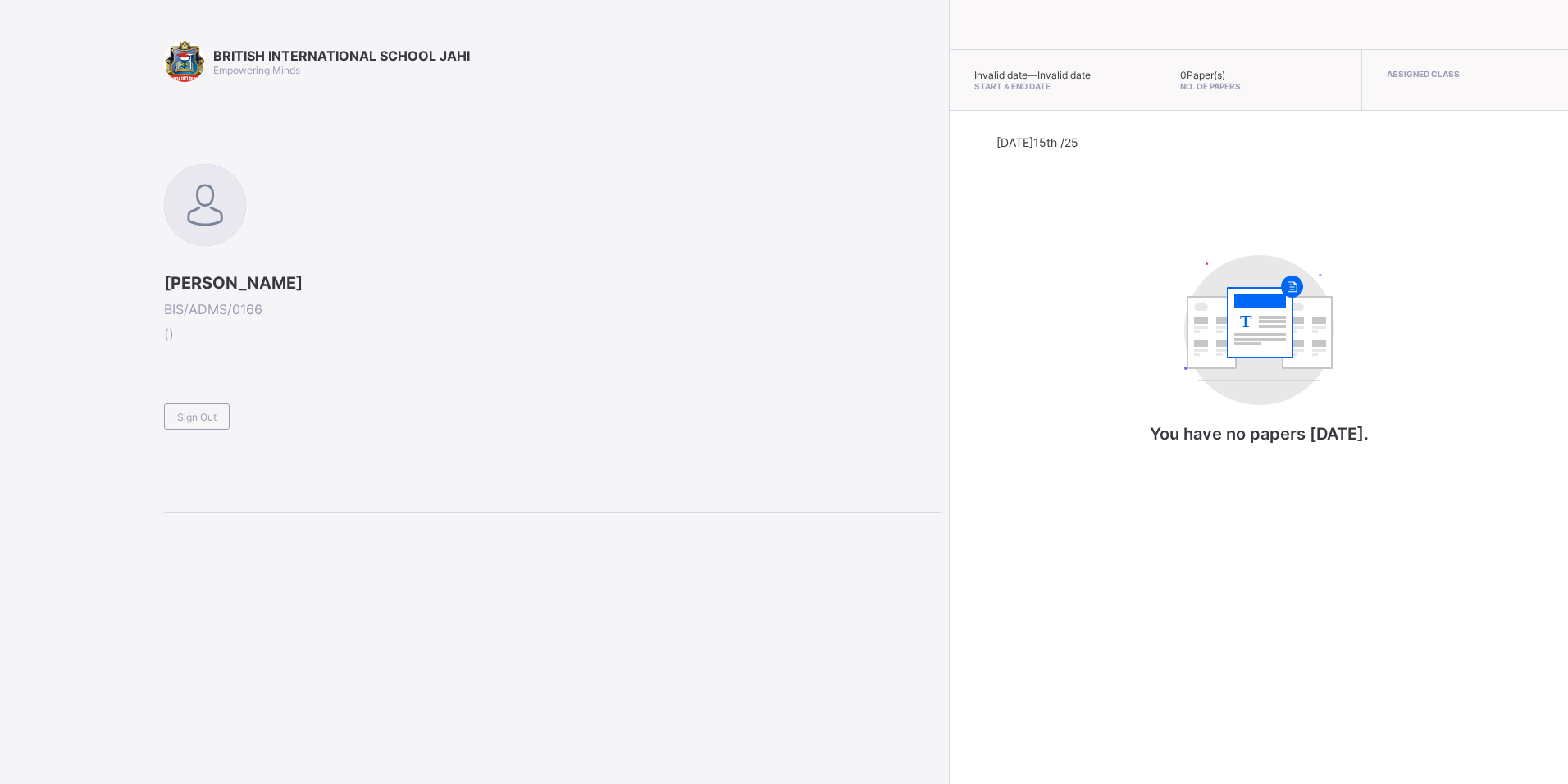
click at [1083, 595] on div "Invalid date — Invalid date Start & End Date 0 Paper(s) No. of Papers Assigned …" at bounding box center [1259, 392] width 619 height 784
click at [192, 408] on div "Sign Out" at bounding box center [196, 416] width 66 height 27
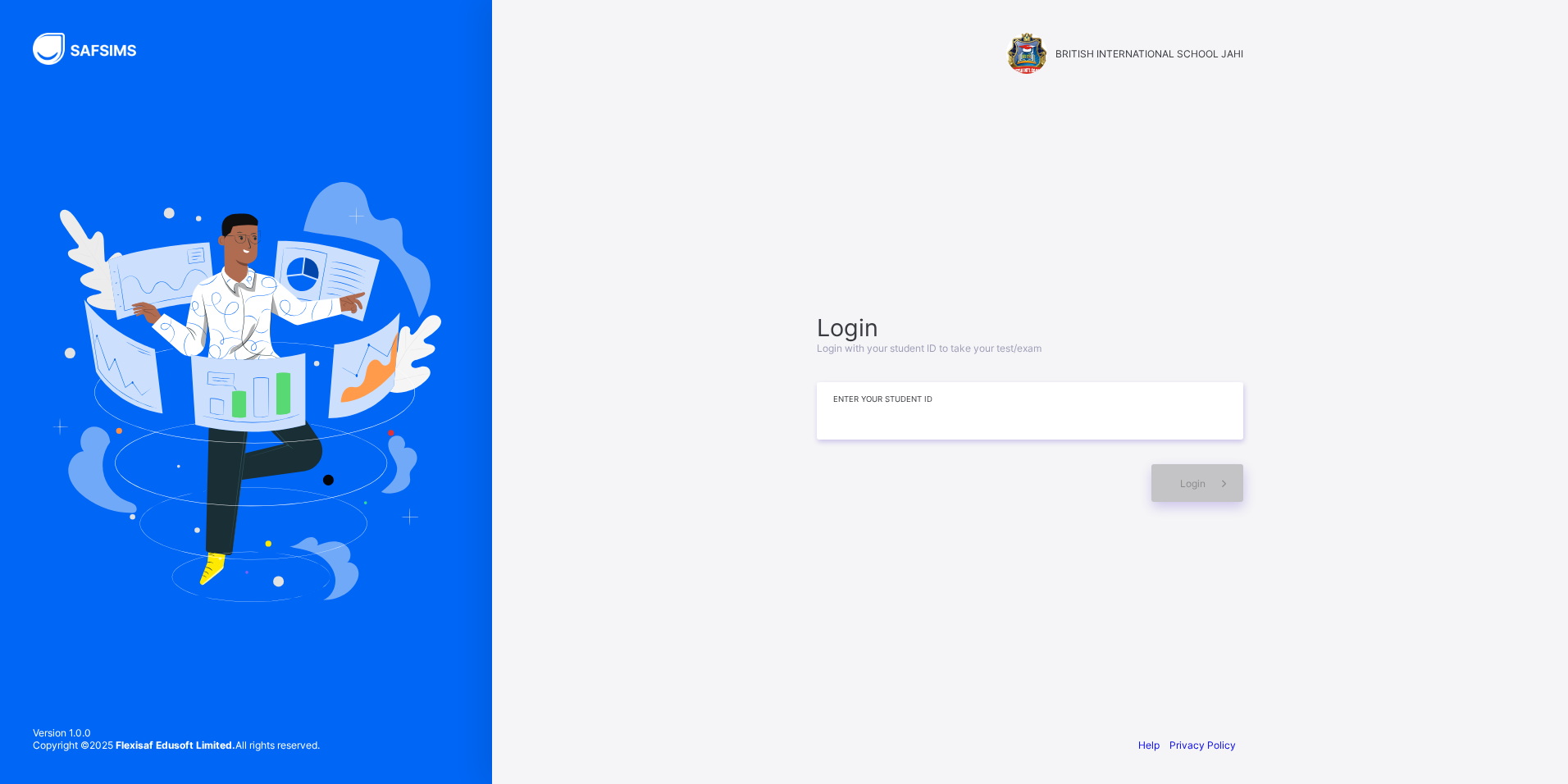
click at [1035, 403] on input at bounding box center [1030, 410] width 427 height 57
click at [872, 413] on input at bounding box center [1030, 410] width 427 height 57
type input "*"
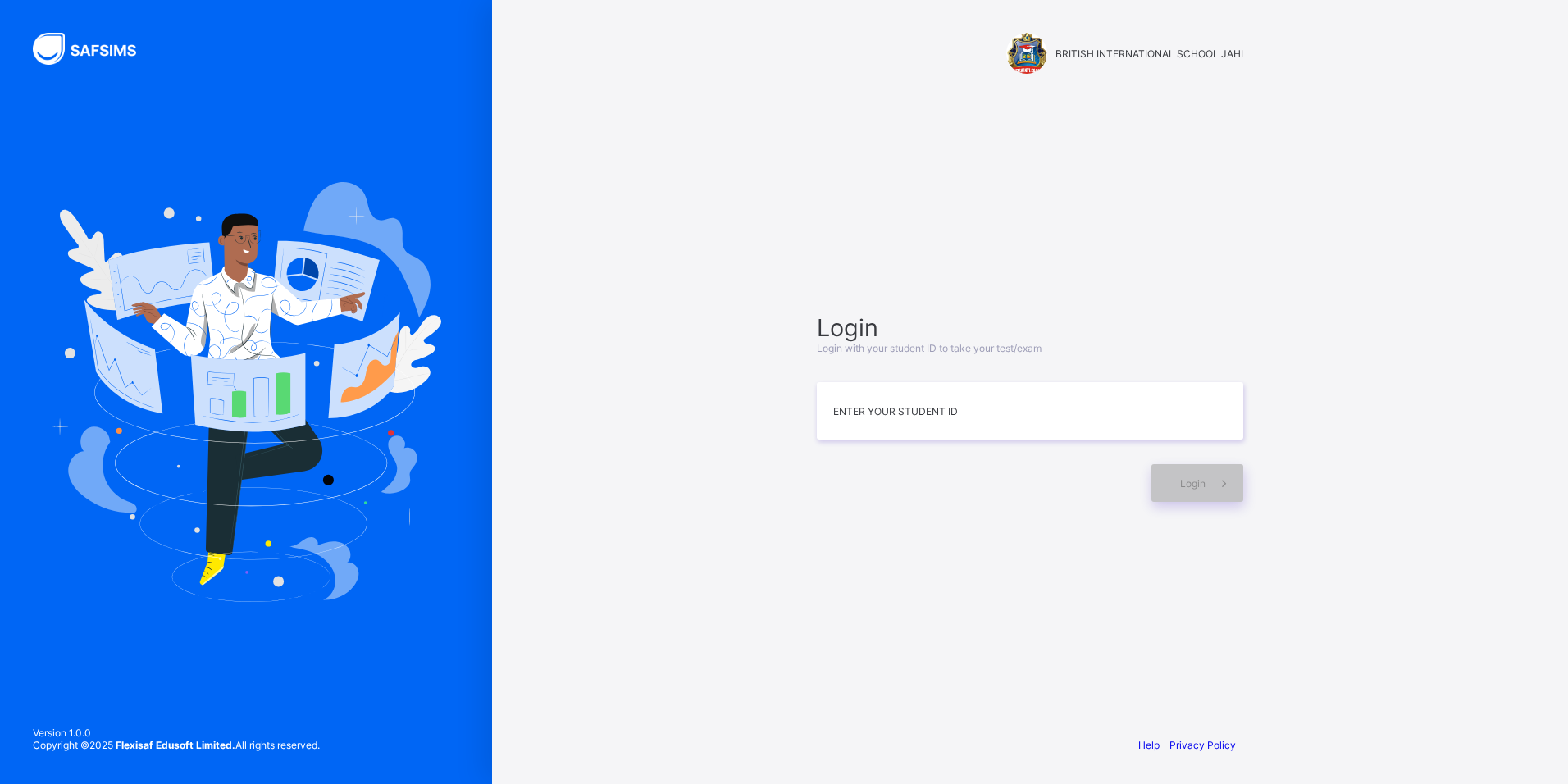
click at [1004, 724] on div "Help Privacy Policy" at bounding box center [1030, 745] width 460 height 78
